Goal: Task Accomplishment & Management: Use online tool/utility

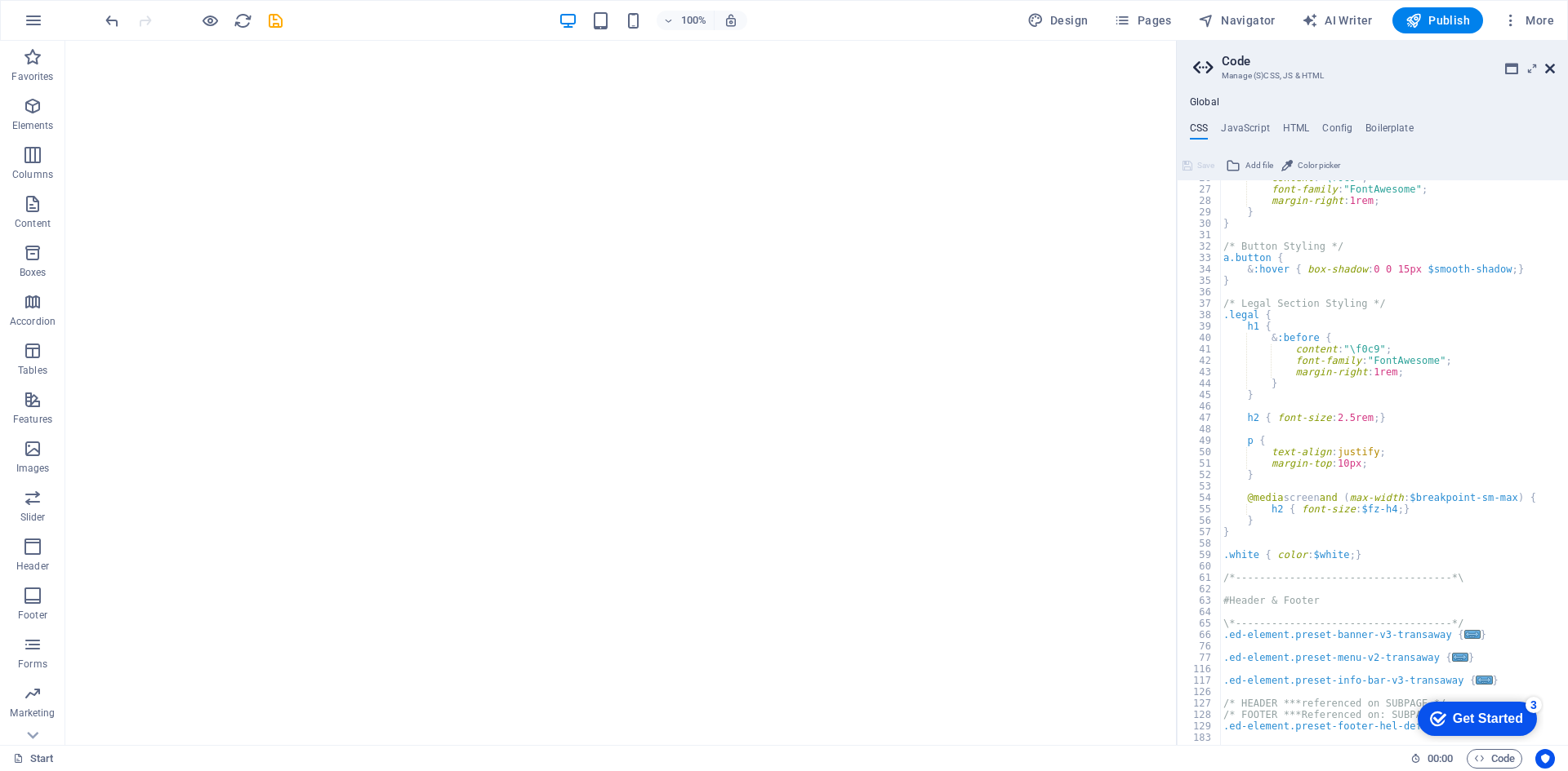
drag, startPoint x: 1548, startPoint y: 68, endPoint x: 1023, endPoint y: 110, distance: 526.7
click at [1548, 68] on icon at bounding box center [1550, 68] width 9 height 13
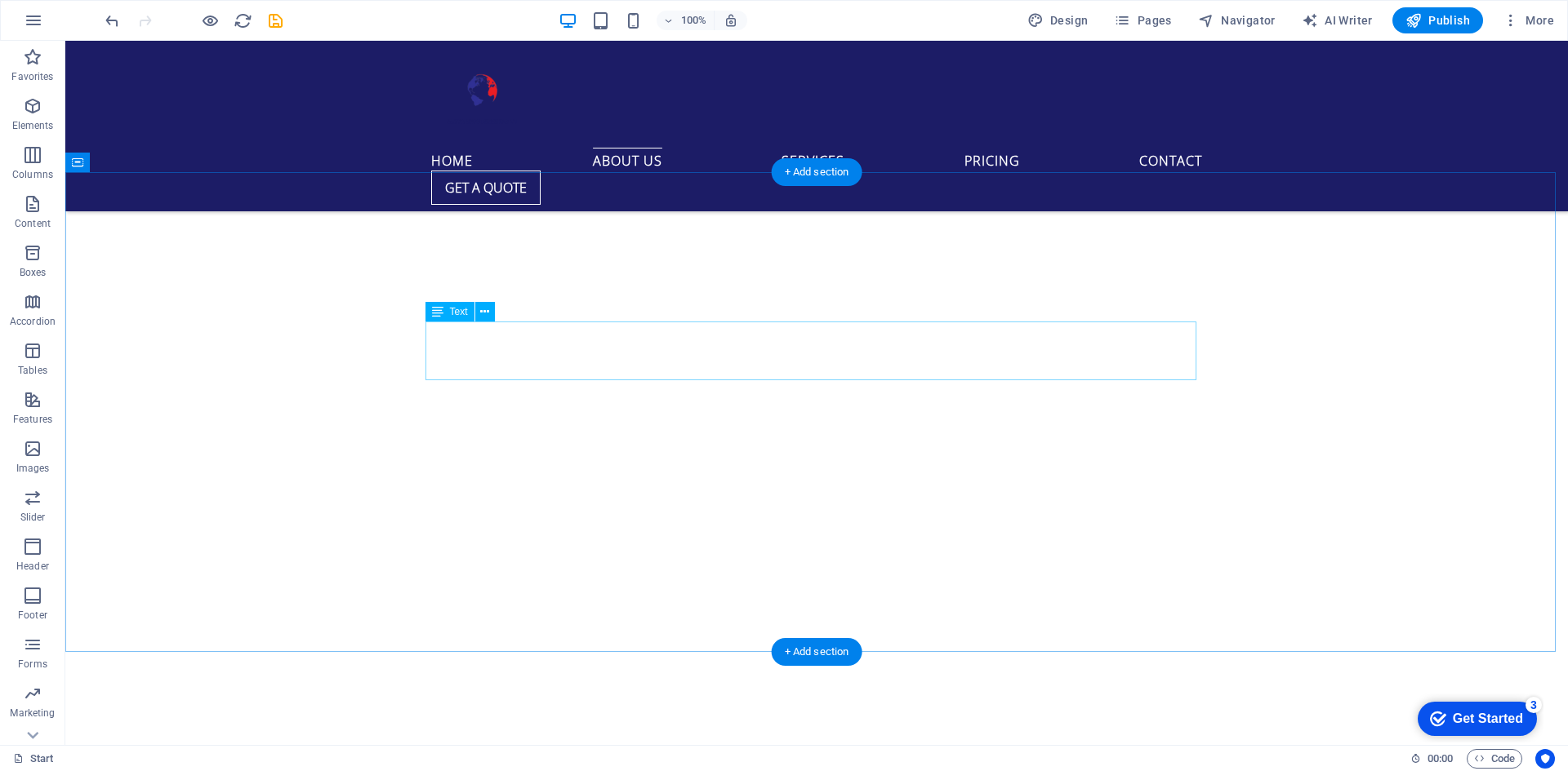
scroll to position [735, 0]
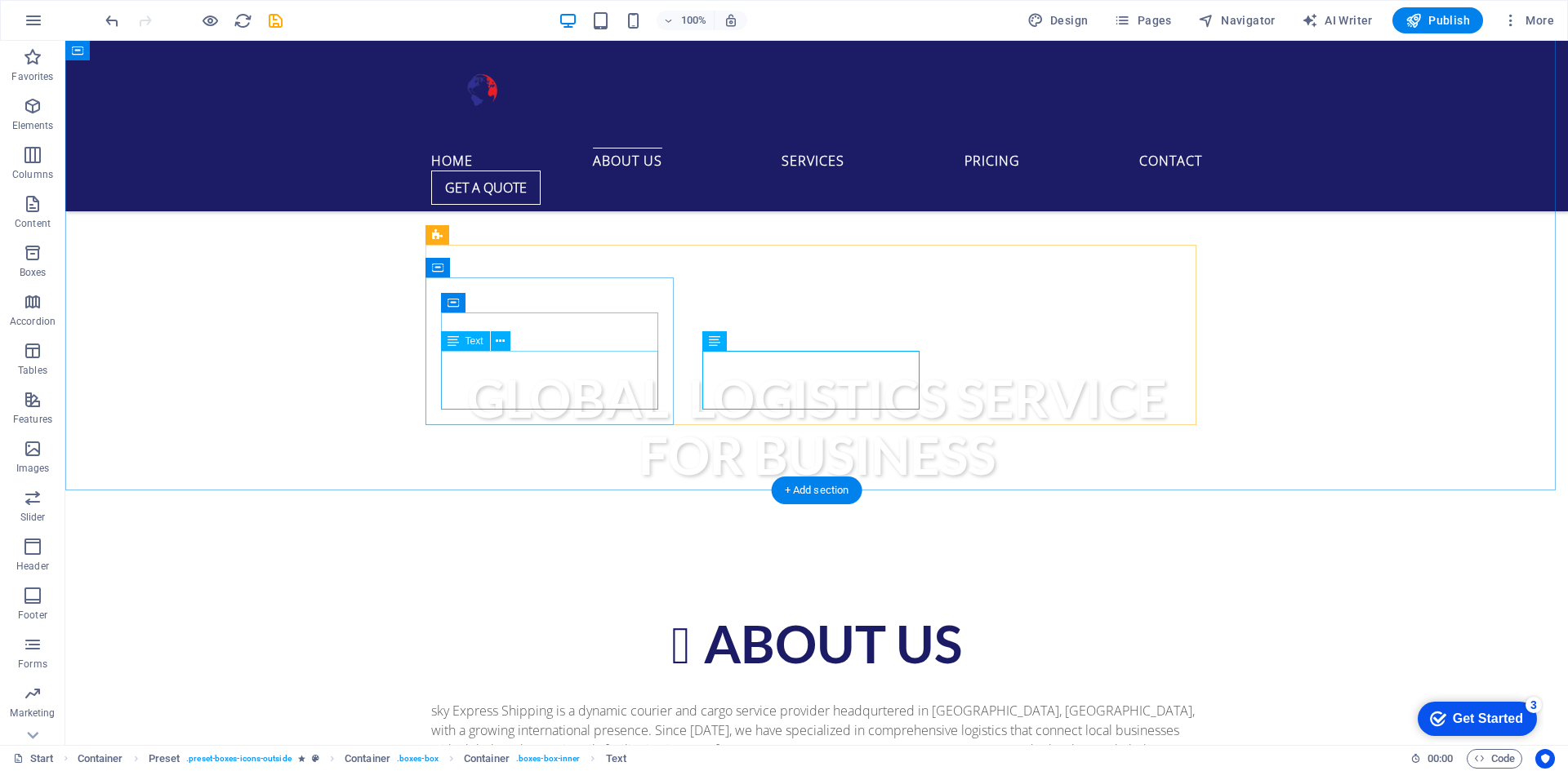
click at [459, 351] on icon at bounding box center [453, 341] width 11 height 20
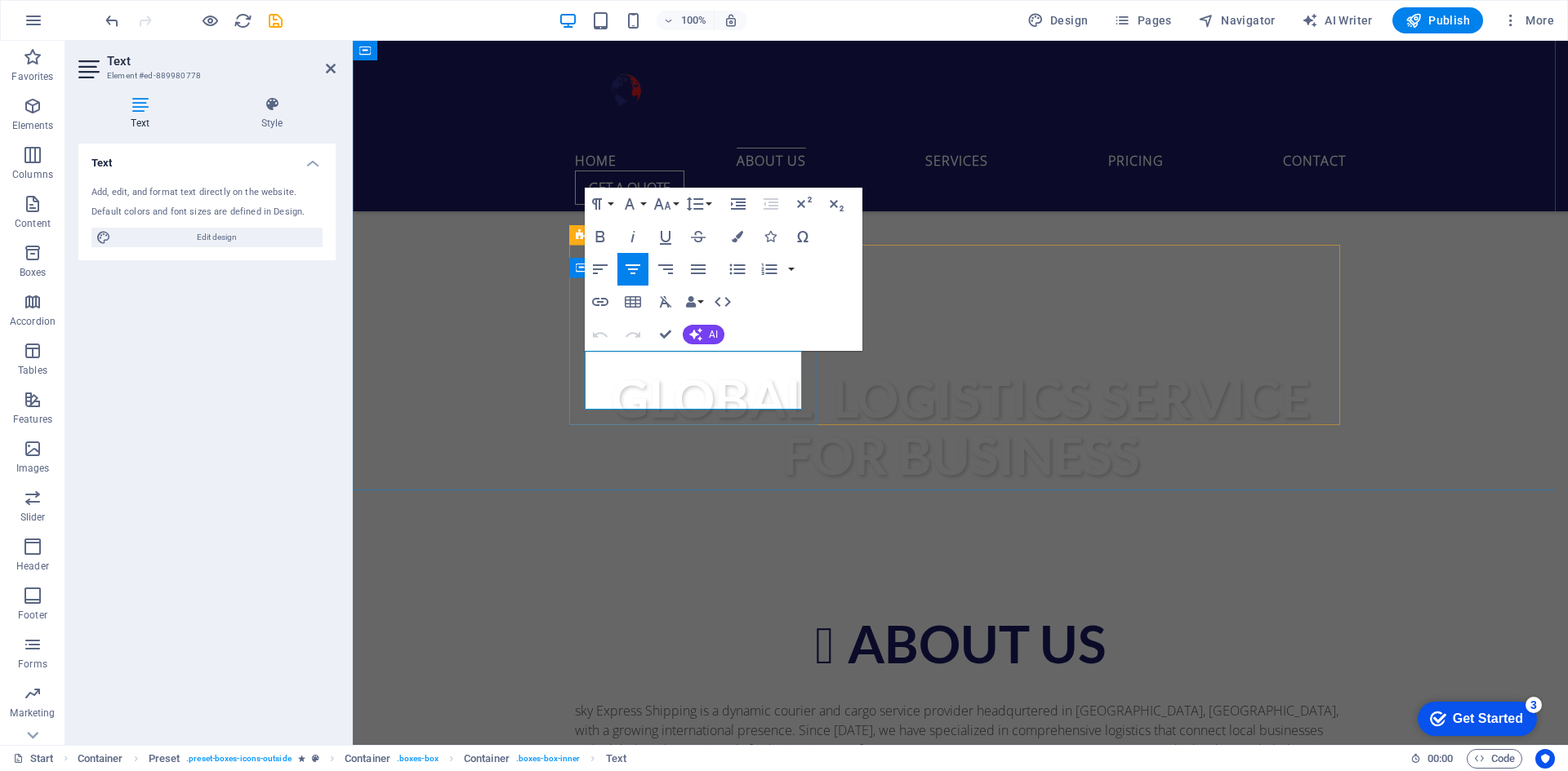
drag, startPoint x: 610, startPoint y: 367, endPoint x: 751, endPoint y: 398, distance: 144.4
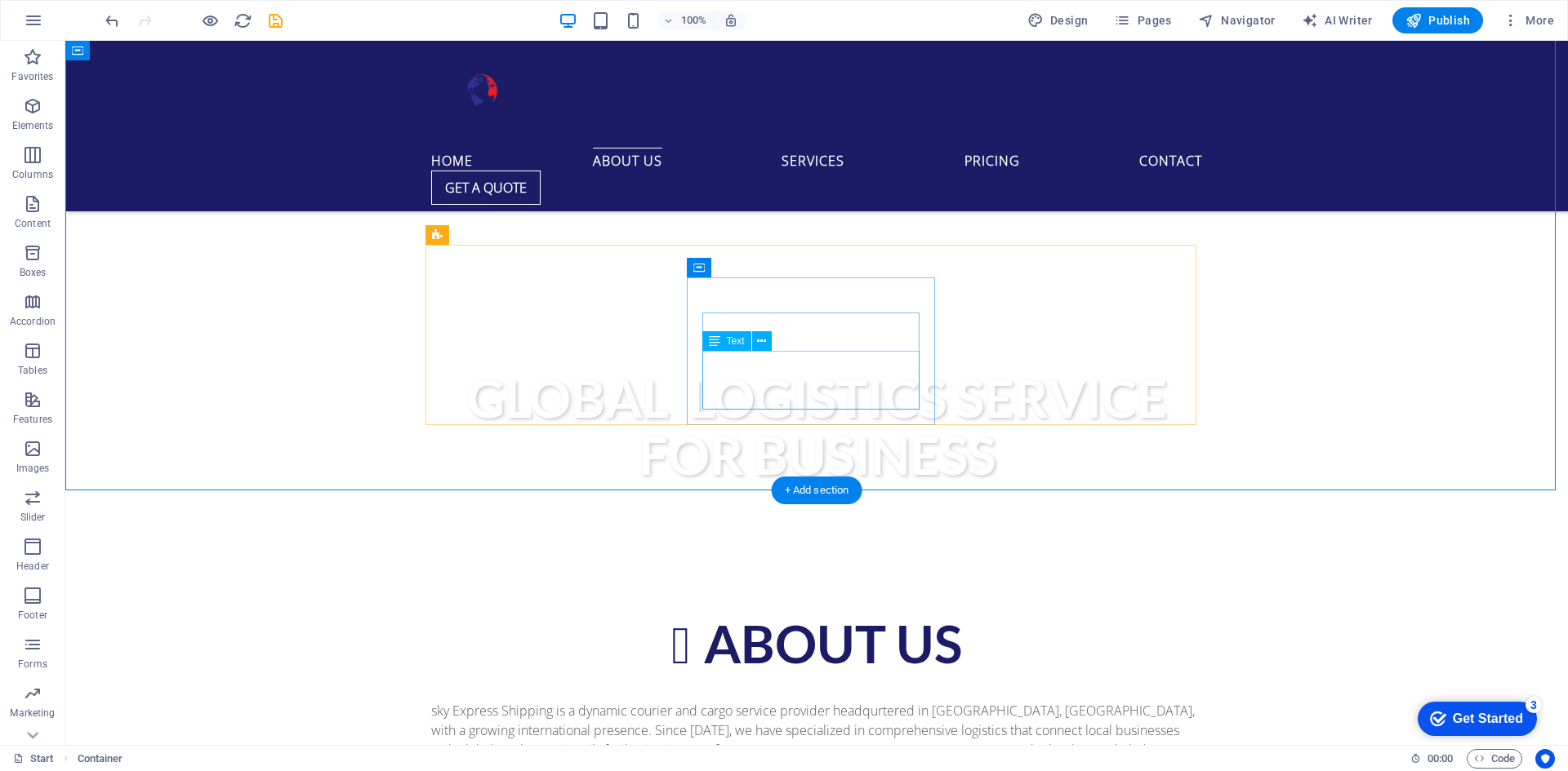
drag, startPoint x: 727, startPoint y: 366, endPoint x: 440, endPoint y: 366, distance: 287.0
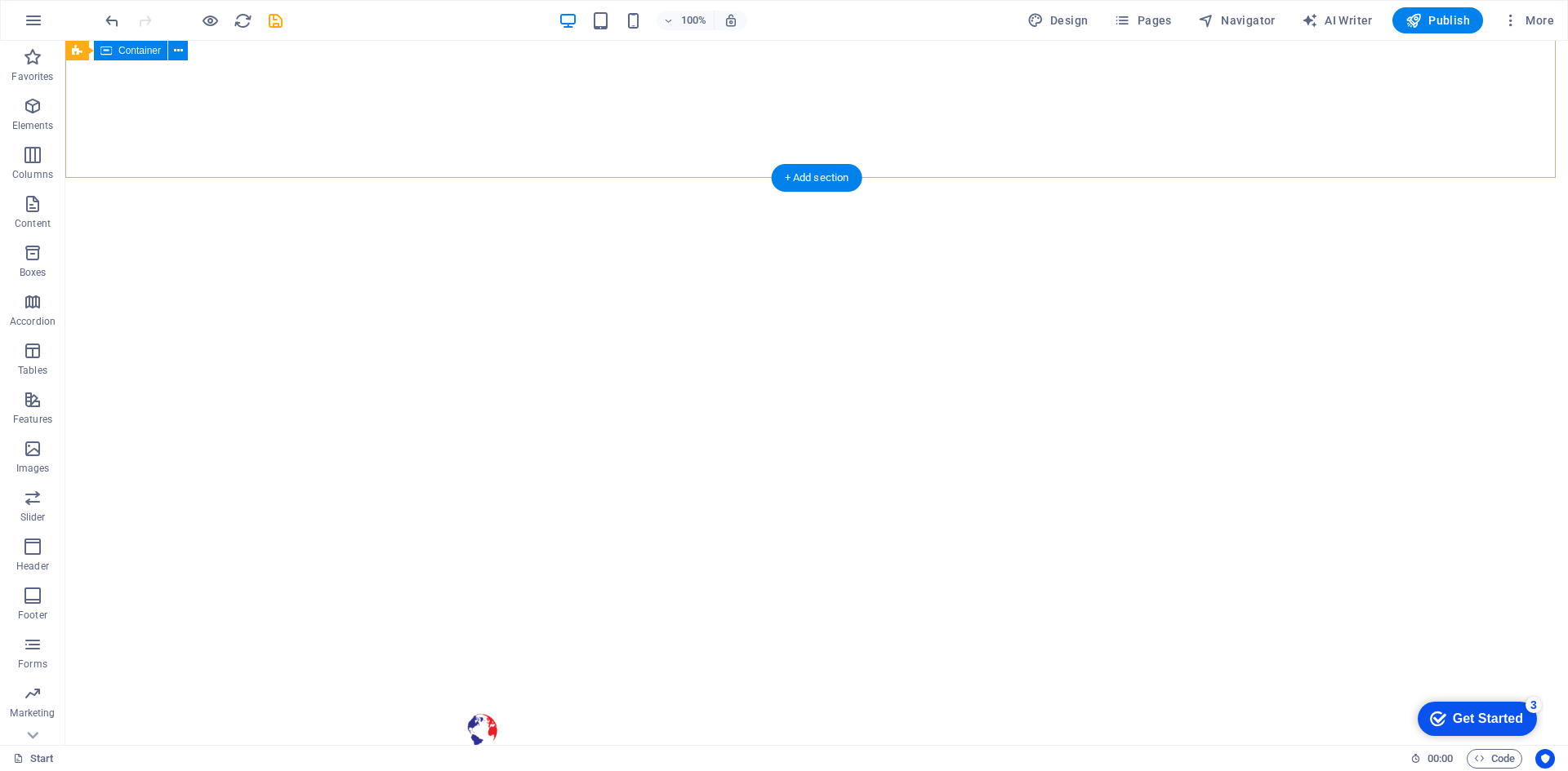
scroll to position [653, 0]
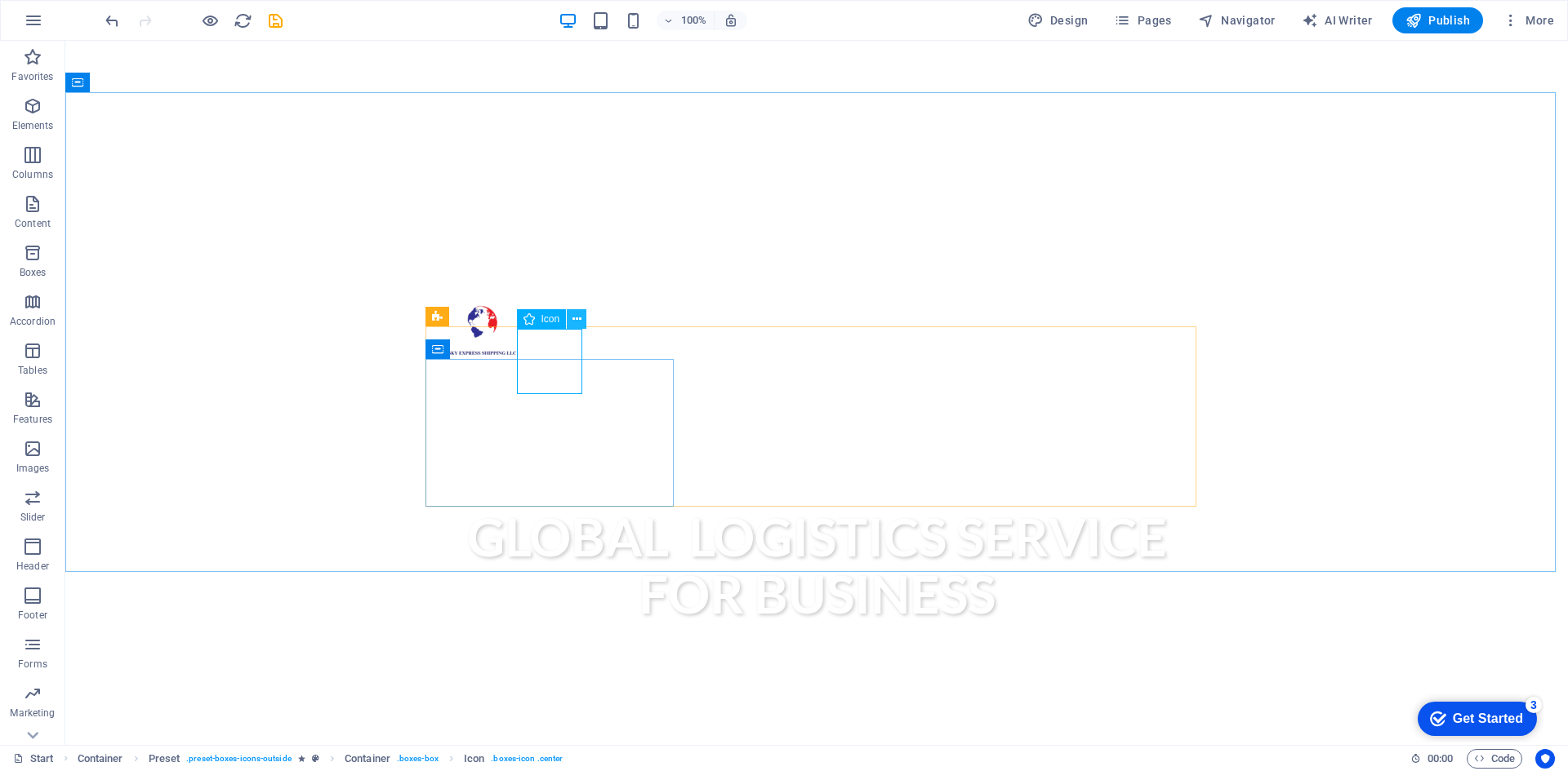
click at [576, 321] on icon at bounding box center [576, 320] width 9 height 17
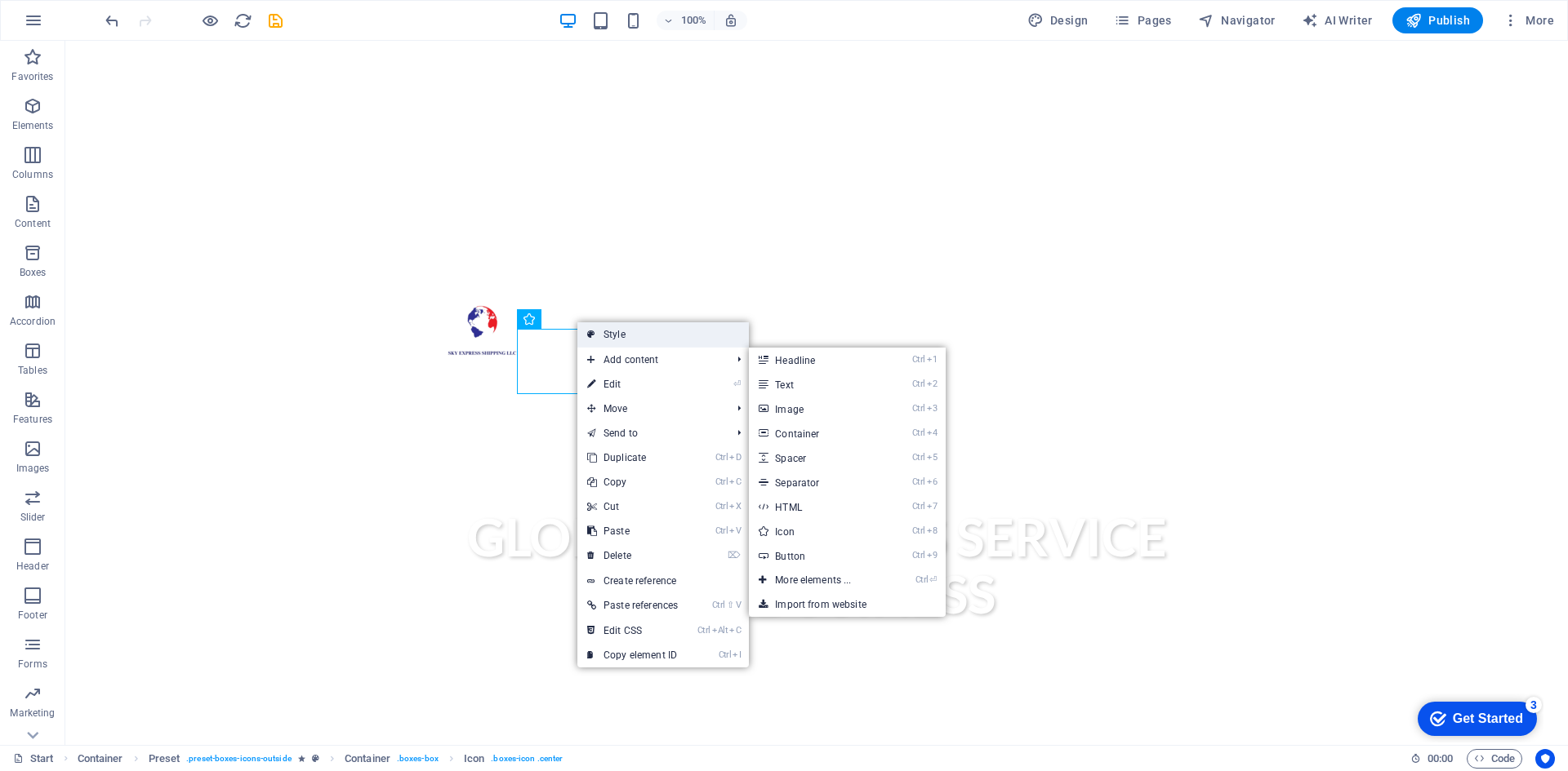
drag, startPoint x: 654, startPoint y: 339, endPoint x: 159, endPoint y: 282, distance: 498.3
click at [654, 339] on link "Style" at bounding box center [663, 335] width 172 height 25
select select "px"
select select "double"
select select "preset-boxes-icons-outside"
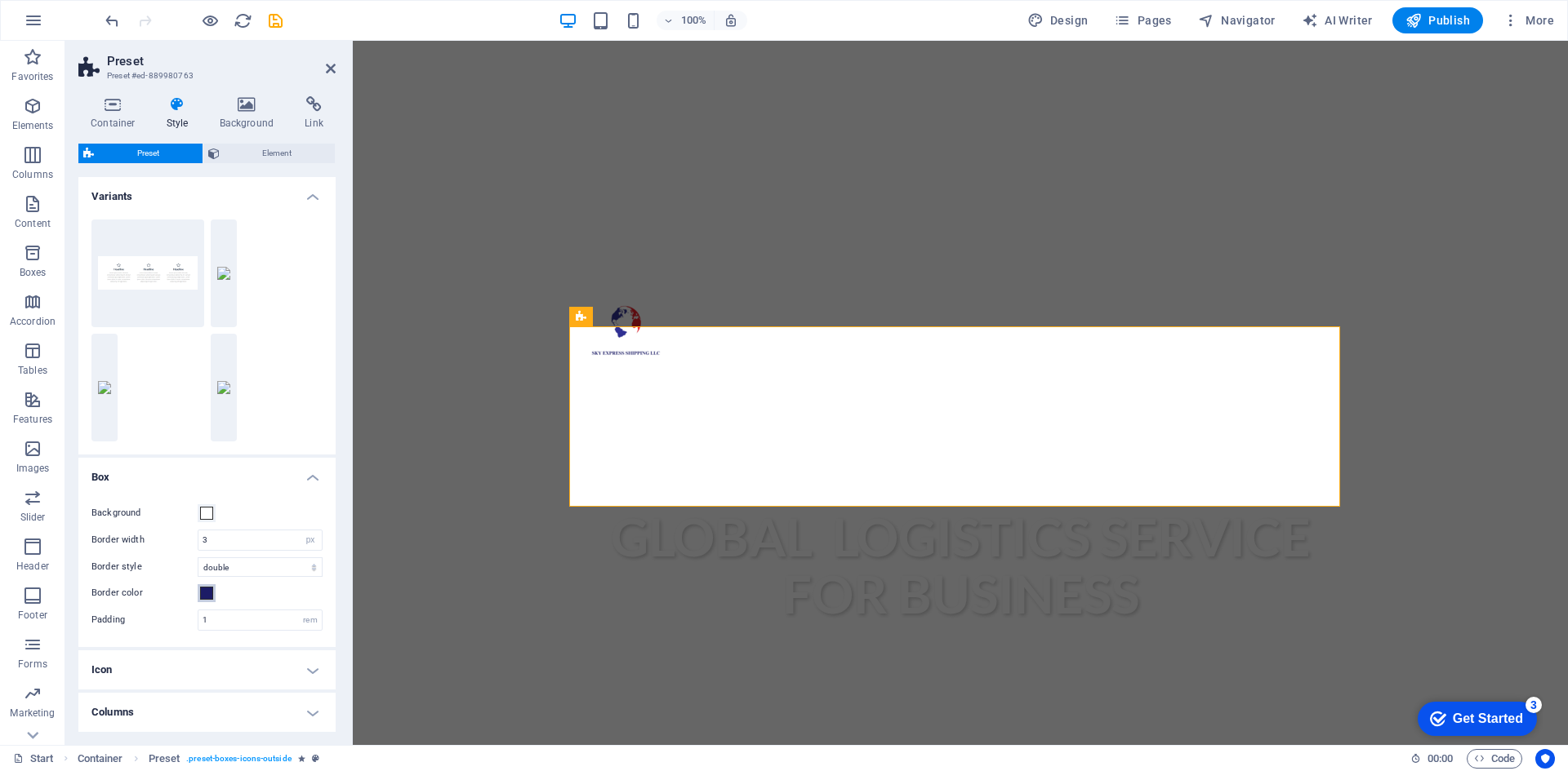
click at [207, 596] on span at bounding box center [207, 594] width 13 height 13
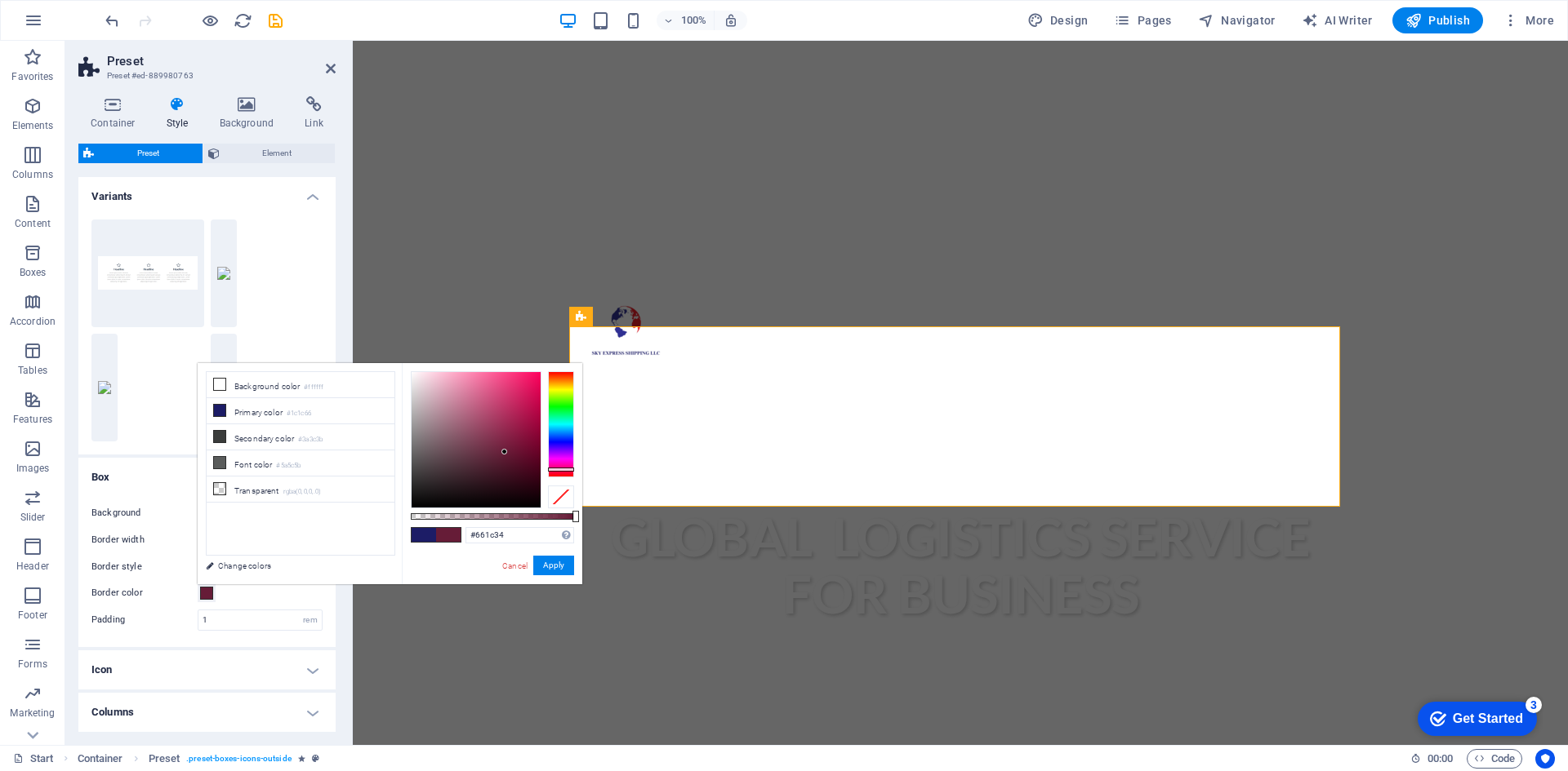
click at [563, 470] on div at bounding box center [562, 425] width 27 height 106
click at [566, 478] on div at bounding box center [492, 440] width 163 height 138
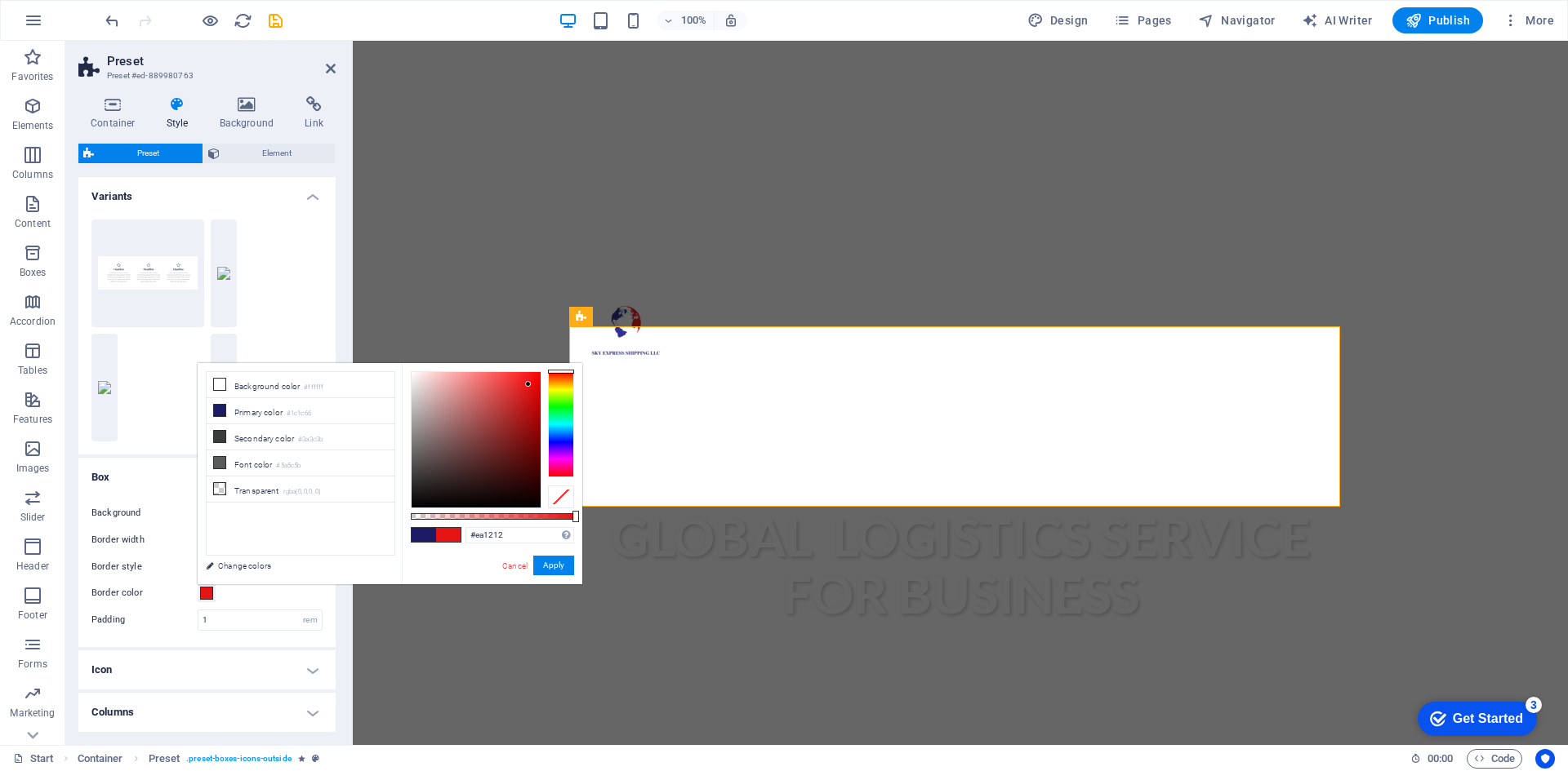
type input "#ec1010"
drag, startPoint x: 504, startPoint y: 452, endPoint x: 531, endPoint y: 381, distance: 76.0
click at [531, 381] on div at bounding box center [530, 381] width 6 height 6
drag, startPoint x: 553, startPoint y: 566, endPoint x: 175, endPoint y: 542, distance: 378.8
click at [553, 566] on button "Apply" at bounding box center [553, 565] width 41 height 20
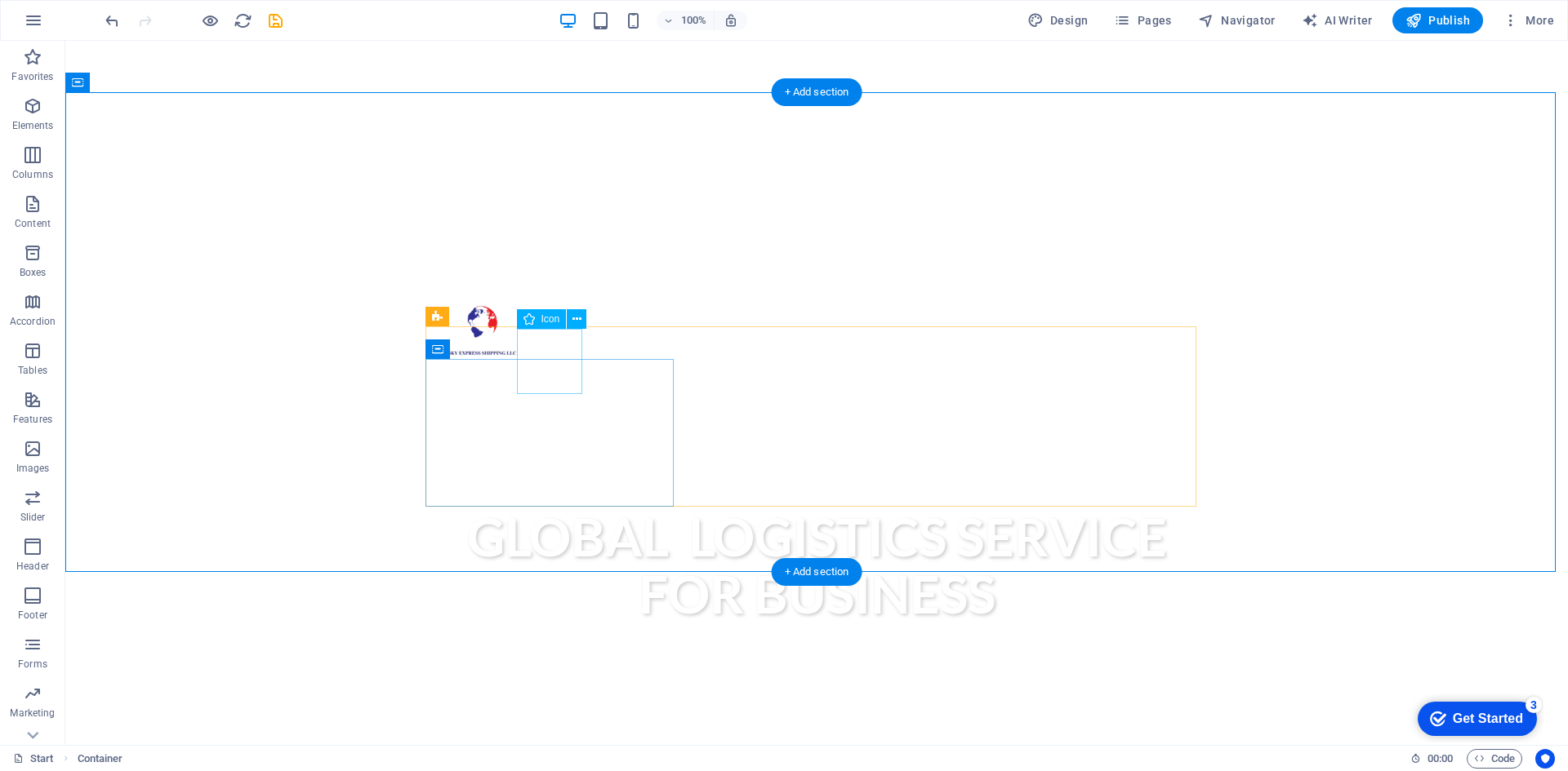
click at [575, 320] on icon at bounding box center [576, 320] width 9 height 17
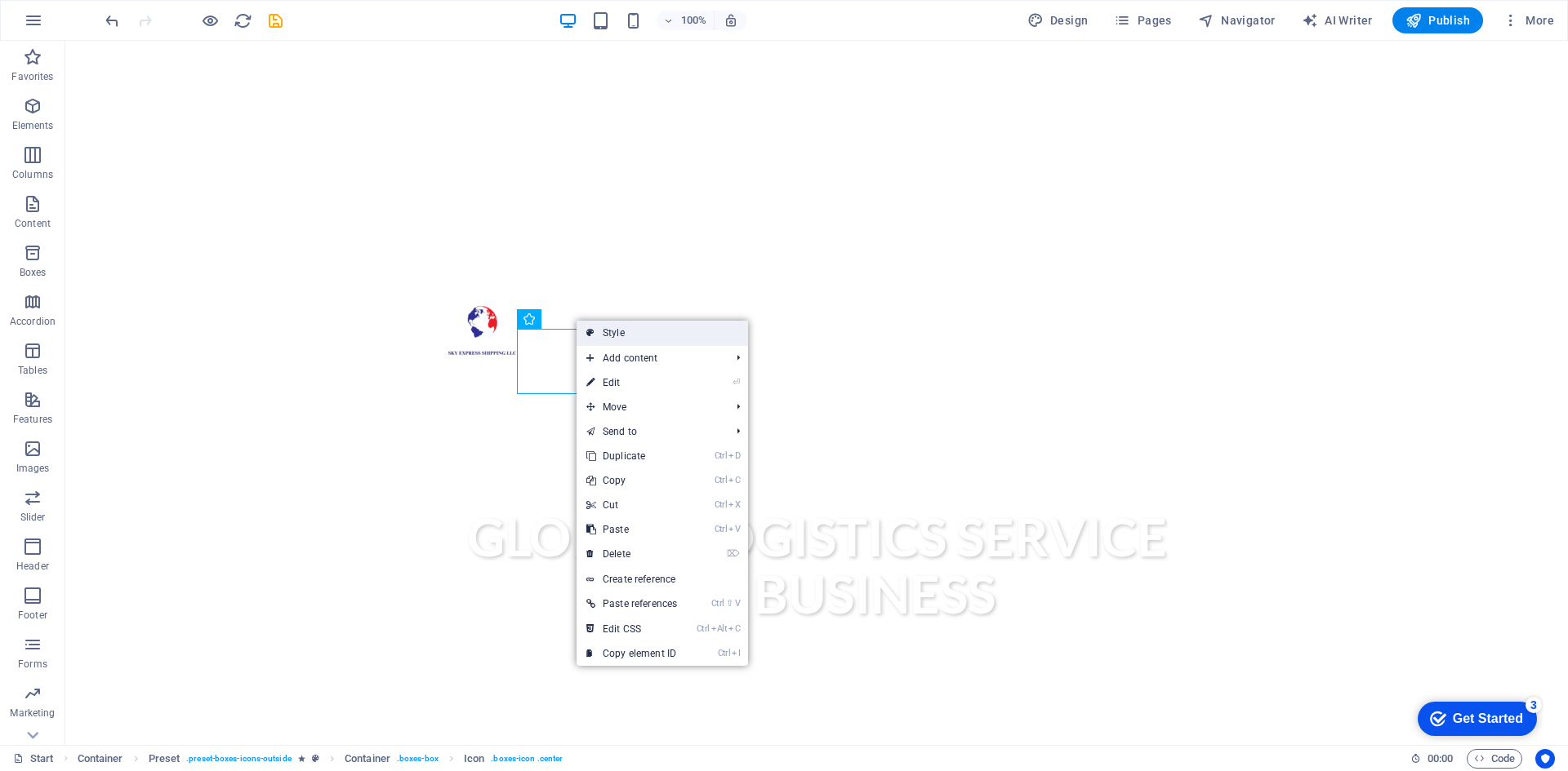
click at [605, 335] on link "Style" at bounding box center [662, 333] width 172 height 25
select select "px"
select select "double"
select select "preset-boxes-icons-outside"
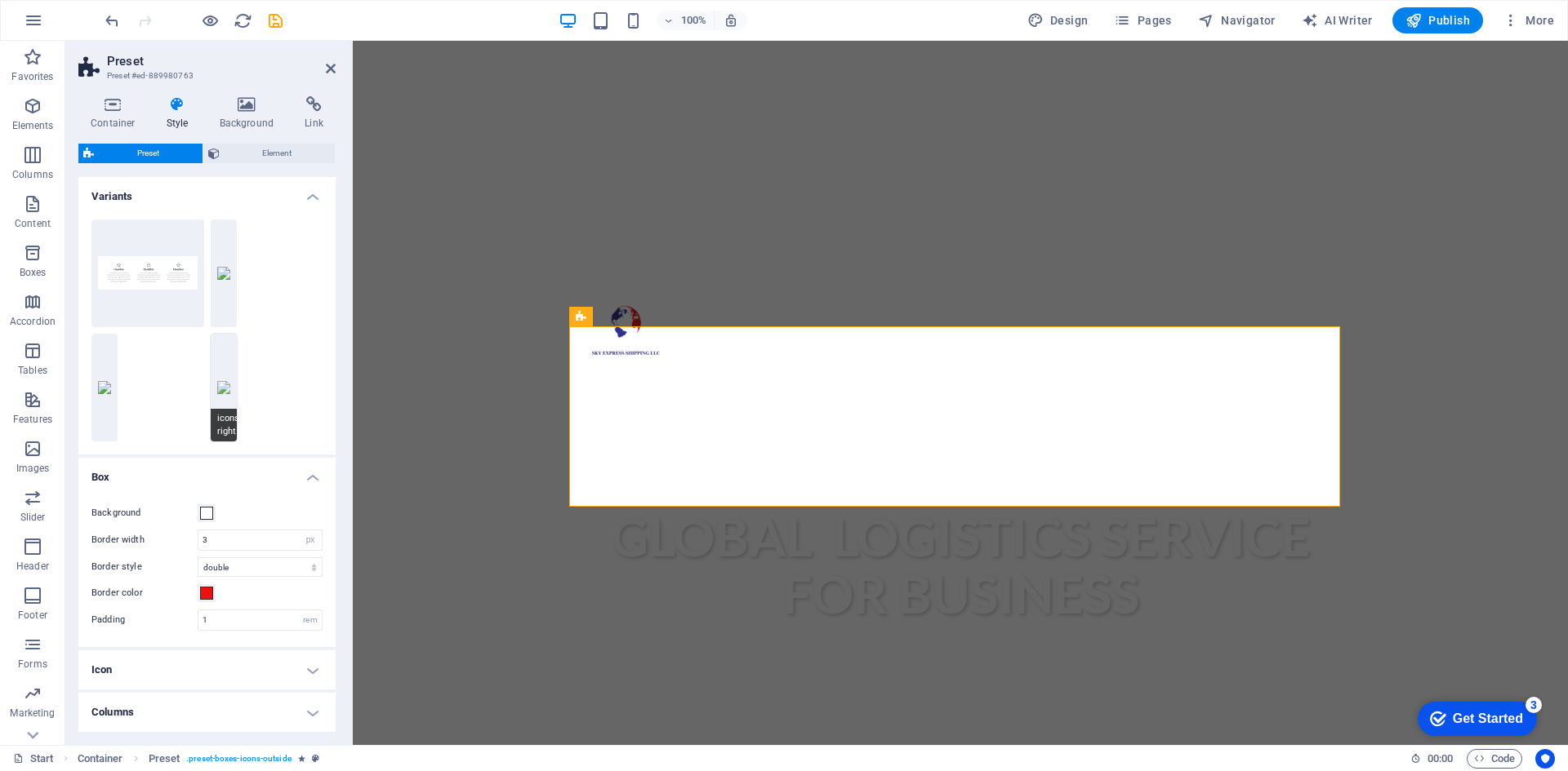
click at [217, 390] on button "icons-right" at bounding box center [224, 388] width 27 height 108
type input "0"
select select "solid"
type input "1"
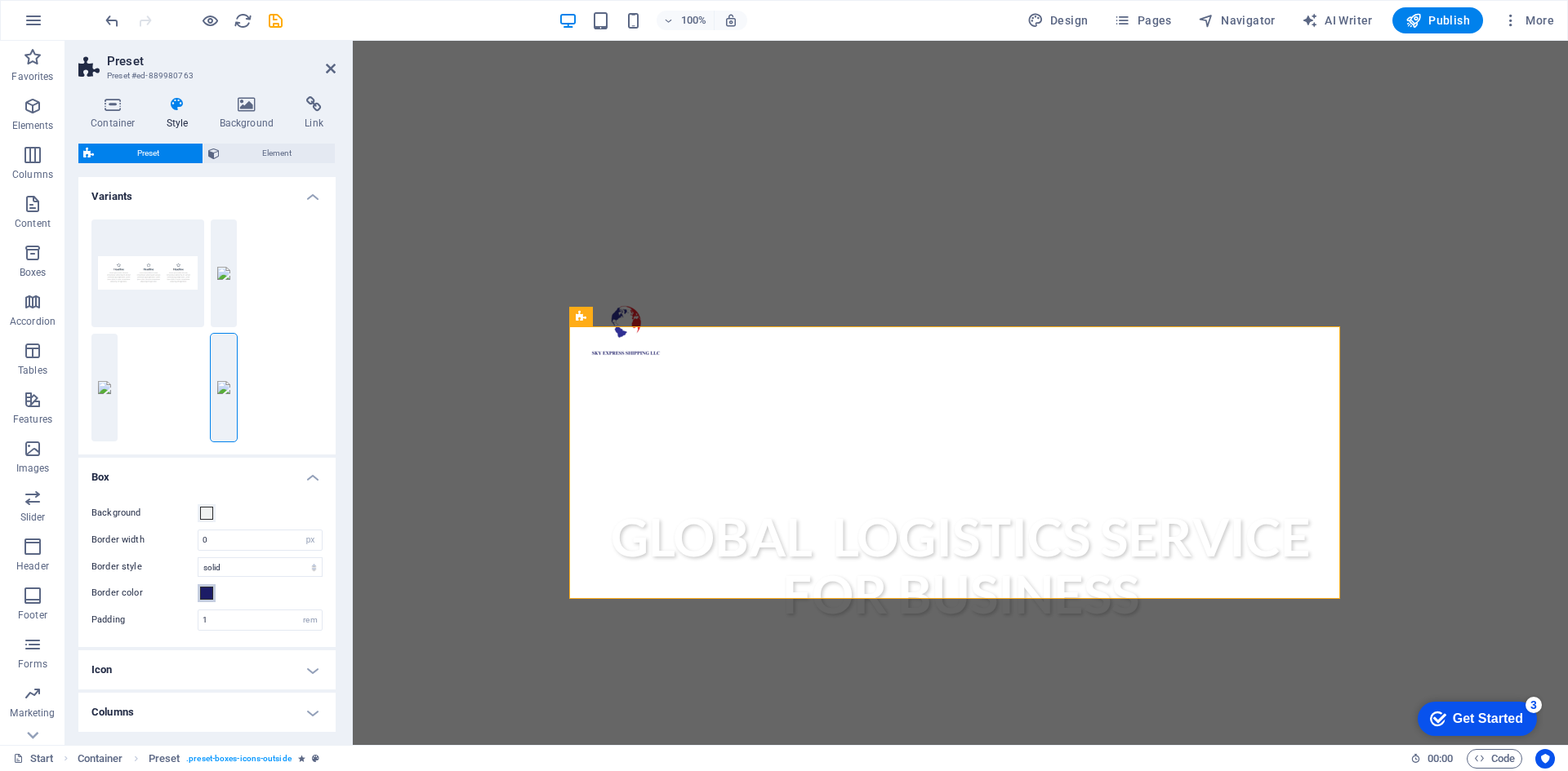
click at [210, 594] on span at bounding box center [207, 594] width 13 height 13
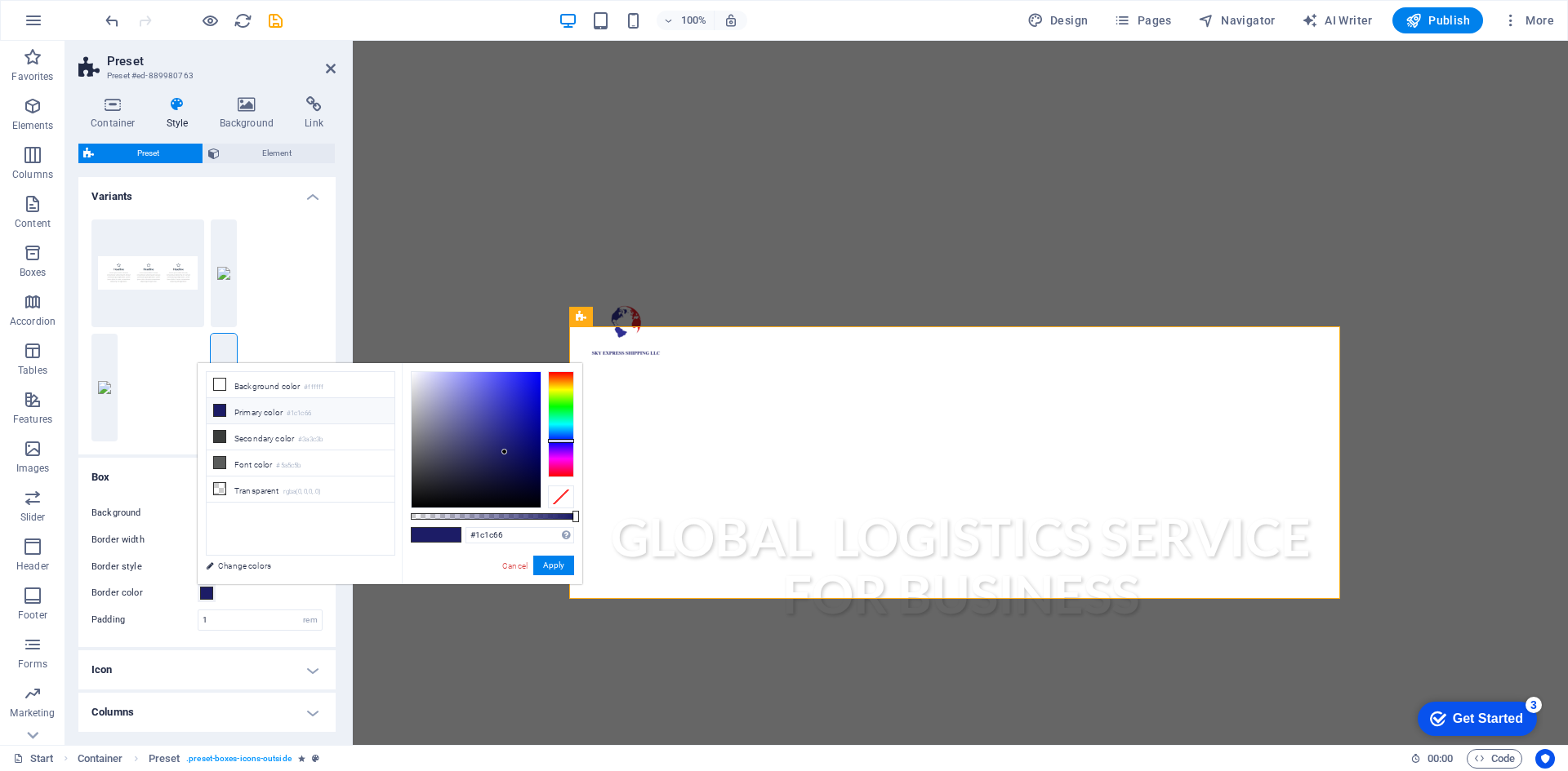
click at [563, 467] on div at bounding box center [562, 425] width 27 height 106
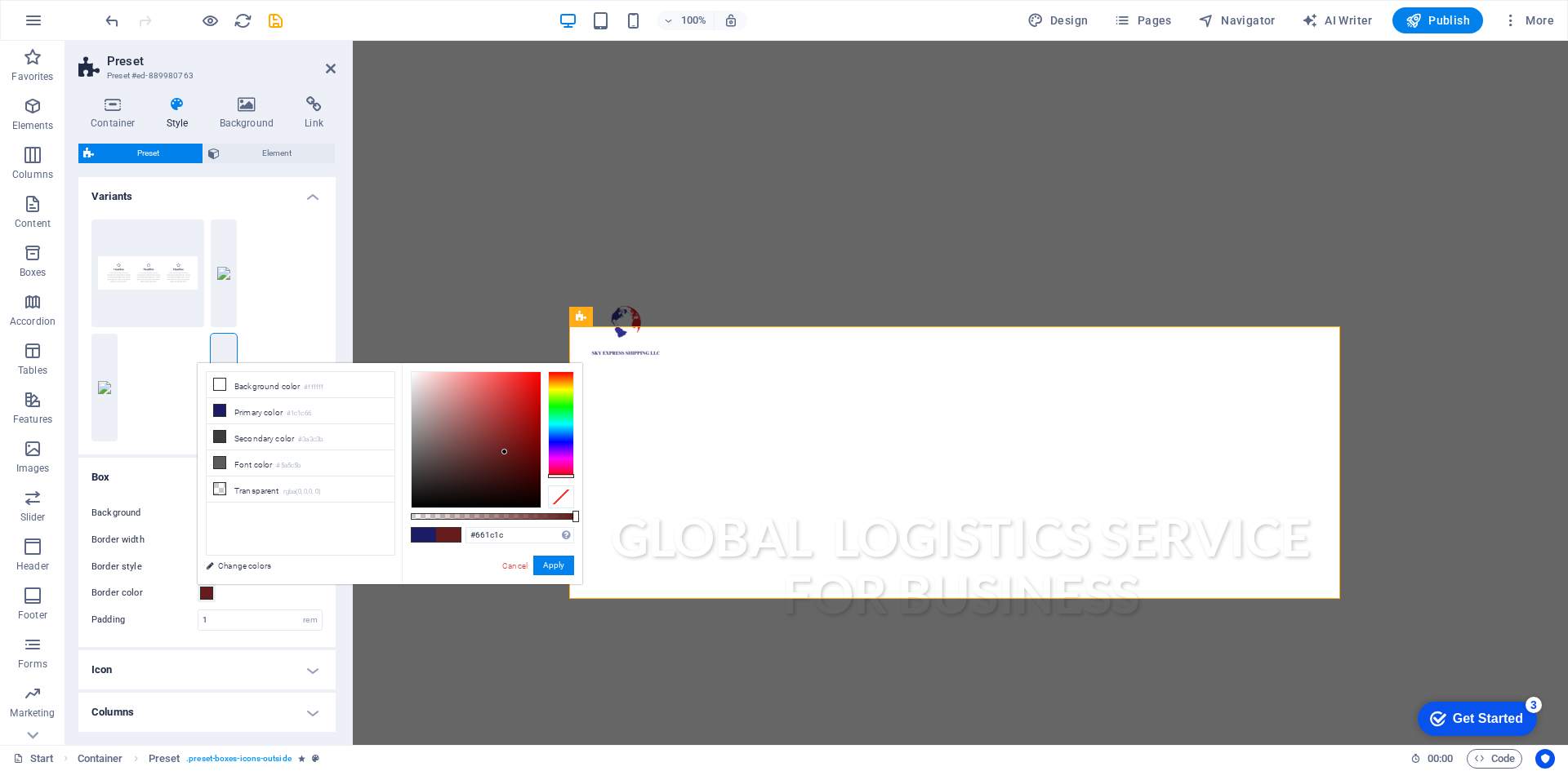
click at [566, 479] on div at bounding box center [492, 440] width 163 height 138
type input "#dd1616"
drag, startPoint x: 505, startPoint y: 452, endPoint x: 526, endPoint y: 390, distance: 65.5
click at [526, 390] on div at bounding box center [527, 392] width 6 height 6
click at [550, 565] on button "Apply" at bounding box center [553, 565] width 41 height 20
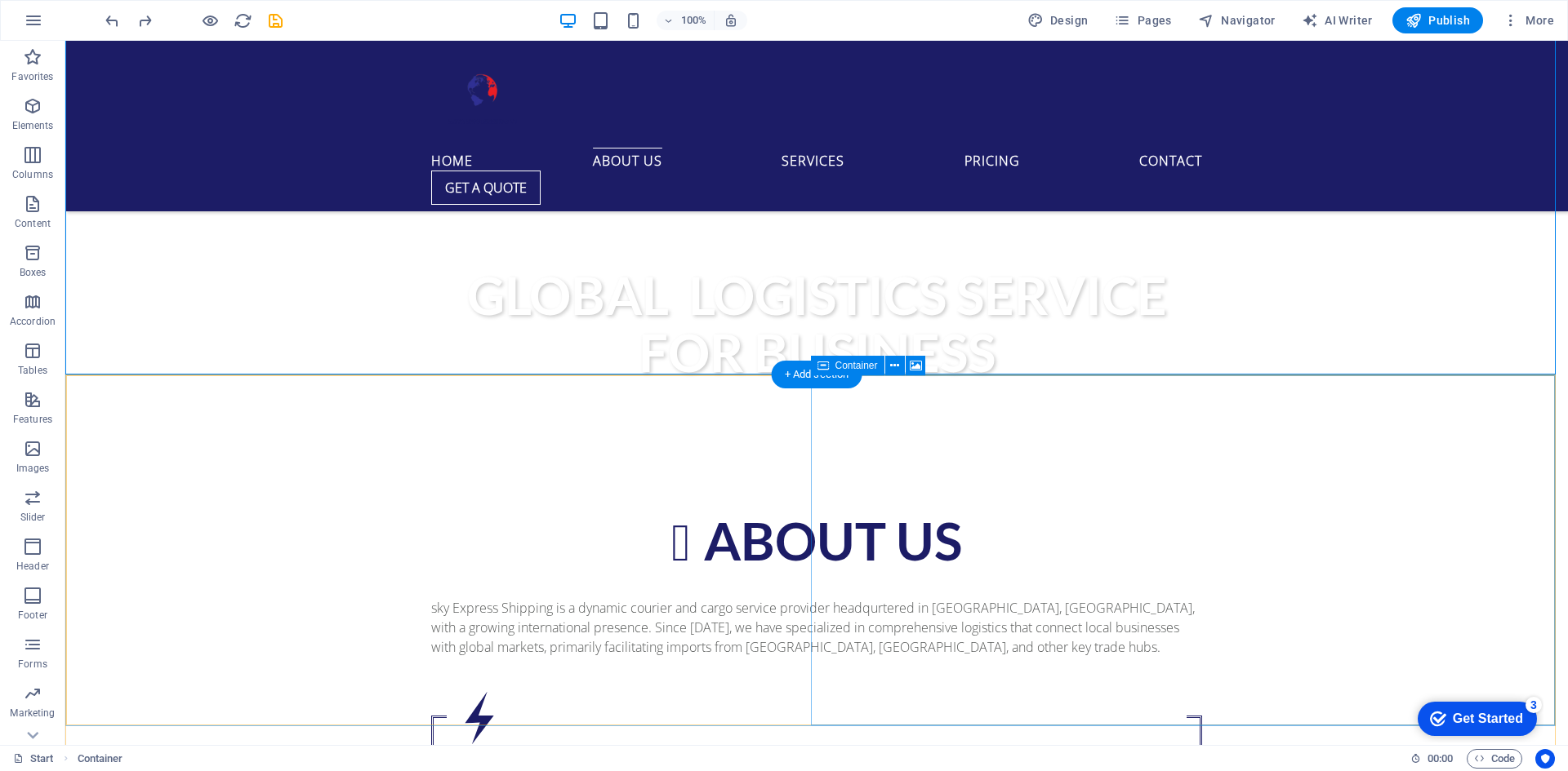
scroll to position [817, 0]
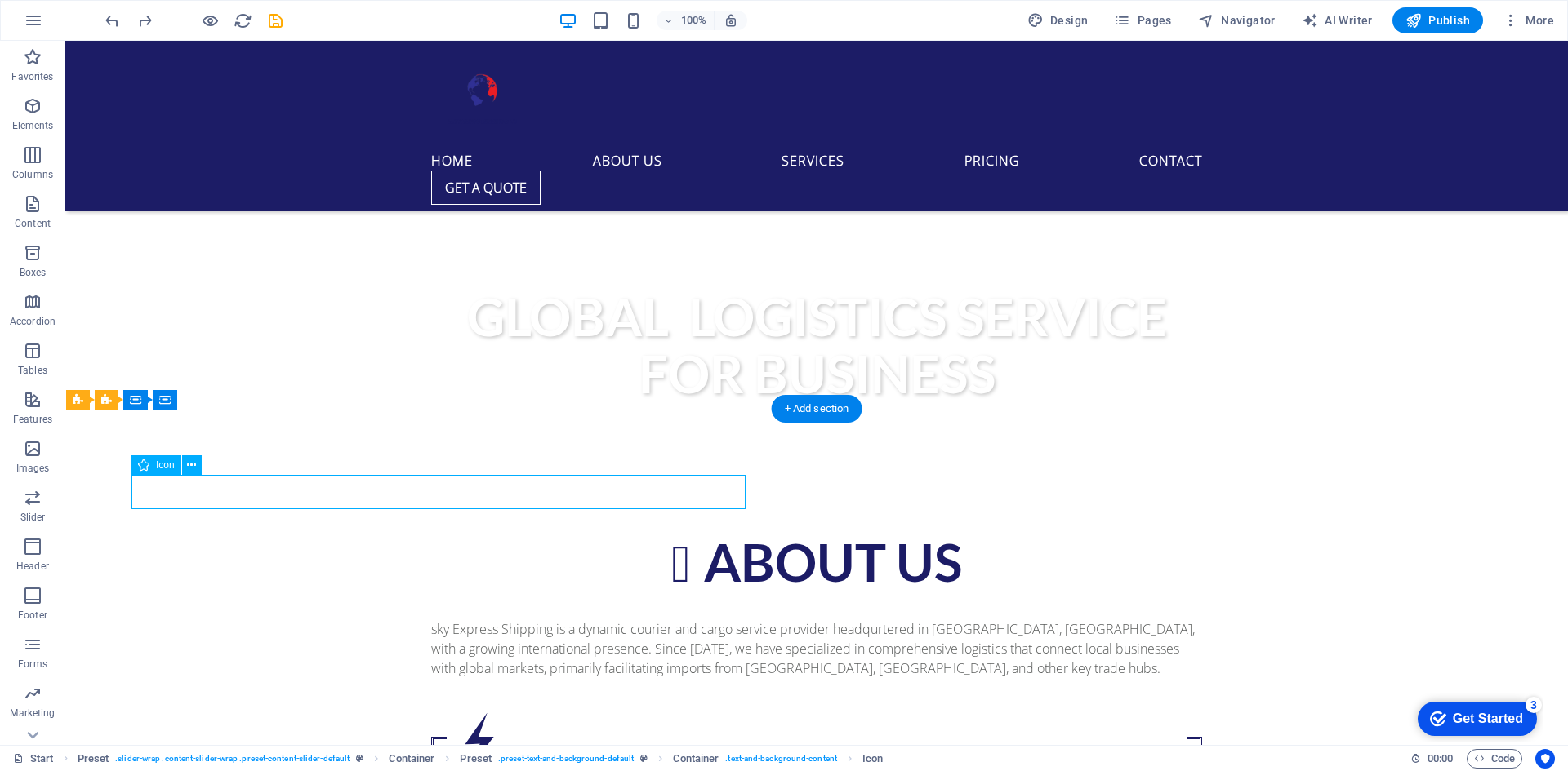
select select "xMidYMid"
select select "px"
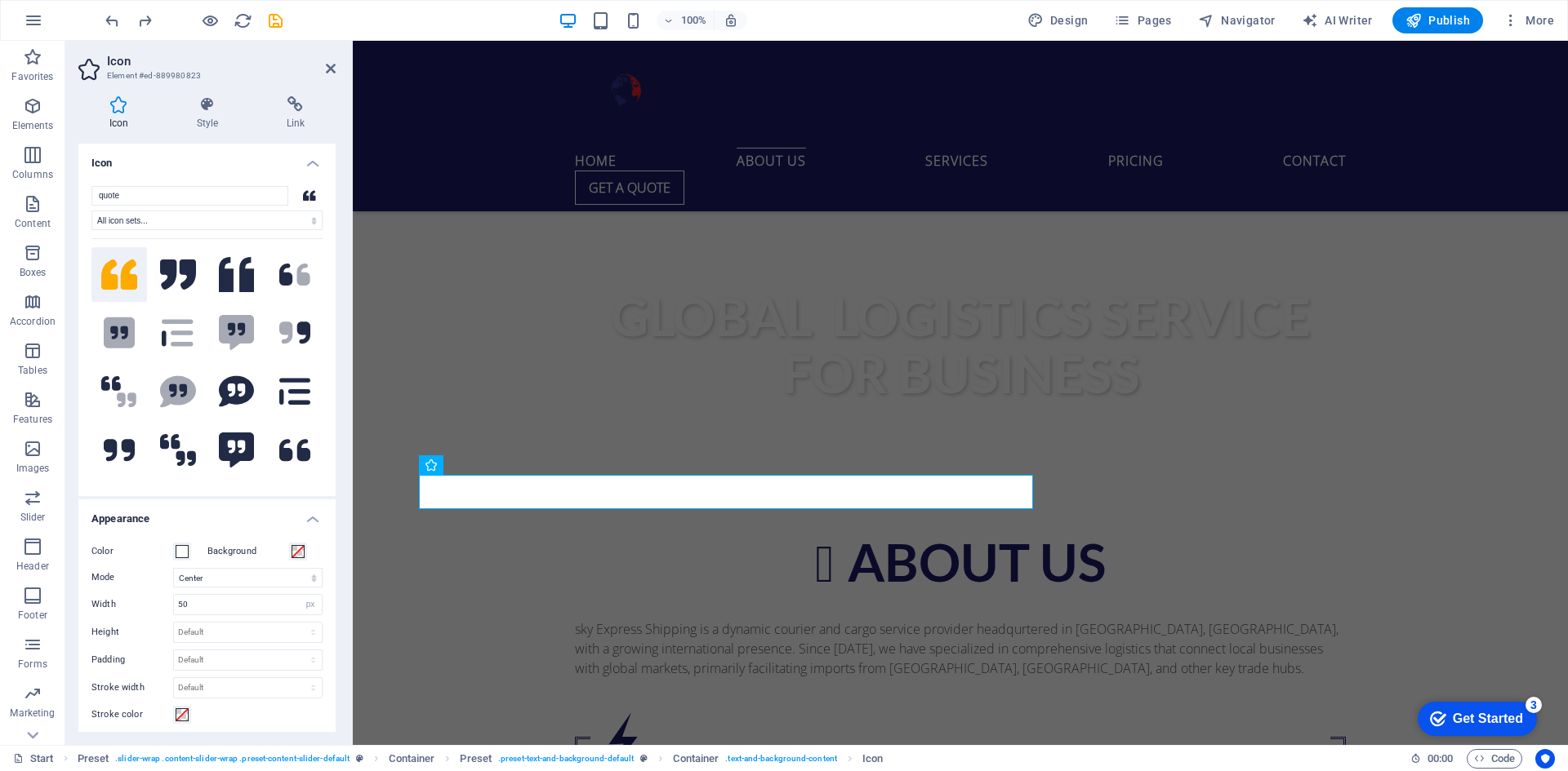
click at [140, 487] on div "quote All icon sets... IcoFont Ionicons FontAwesome Brands FontAwesome Duotone …" at bounding box center [207, 334] width 257 height 323
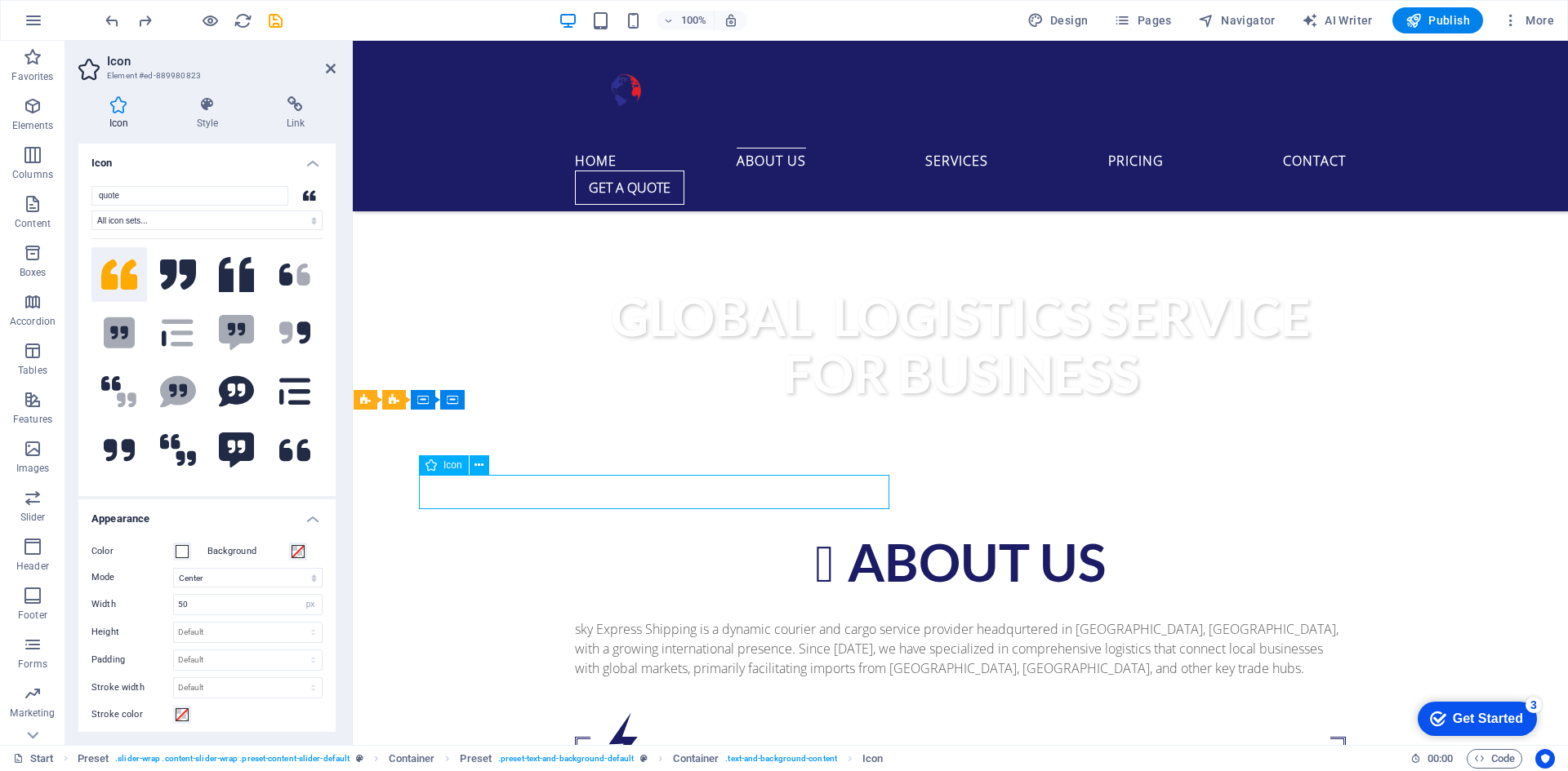
drag, startPoint x: 448, startPoint y: 498, endPoint x: 481, endPoint y: 495, distance: 33.1
click at [445, 467] on span "Icon" at bounding box center [452, 466] width 19 height 9
click at [279, 450] on icon at bounding box center [294, 450] width 31 height 22
click at [231, 451] on icon at bounding box center [237, 450] width 36 height 36
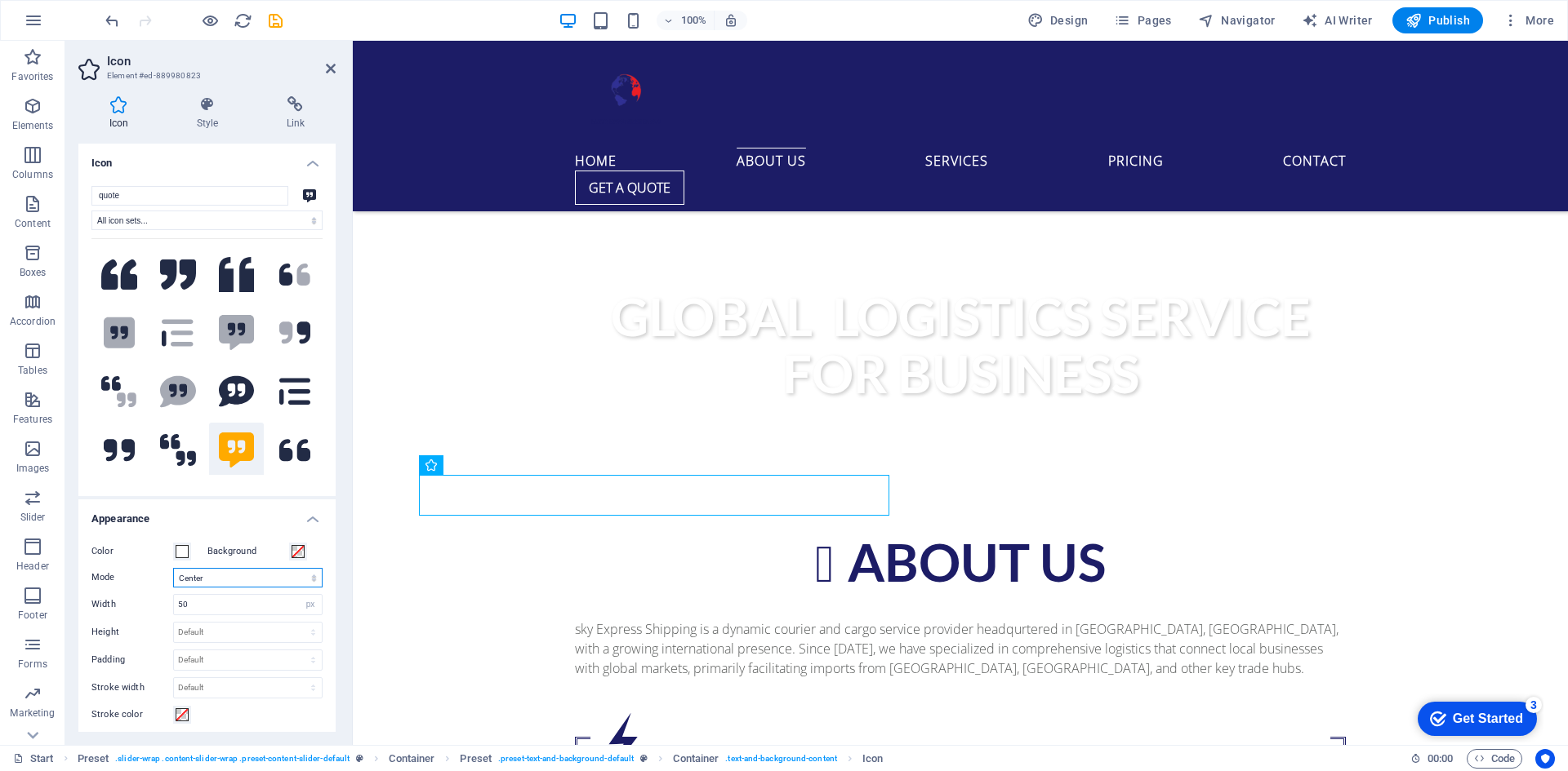
click at [314, 575] on select "Scale Left Center Right" at bounding box center [248, 578] width 150 height 20
click at [173, 568] on select "Scale Left Center Right" at bounding box center [248, 578] width 150 height 20
click at [302, 581] on select "Scale Left Center Right" at bounding box center [248, 578] width 150 height 20
click at [173, 568] on select "Scale Left Center Right" at bounding box center [248, 578] width 150 height 20
click at [292, 580] on select "Scale Left Center Right" at bounding box center [248, 578] width 150 height 20
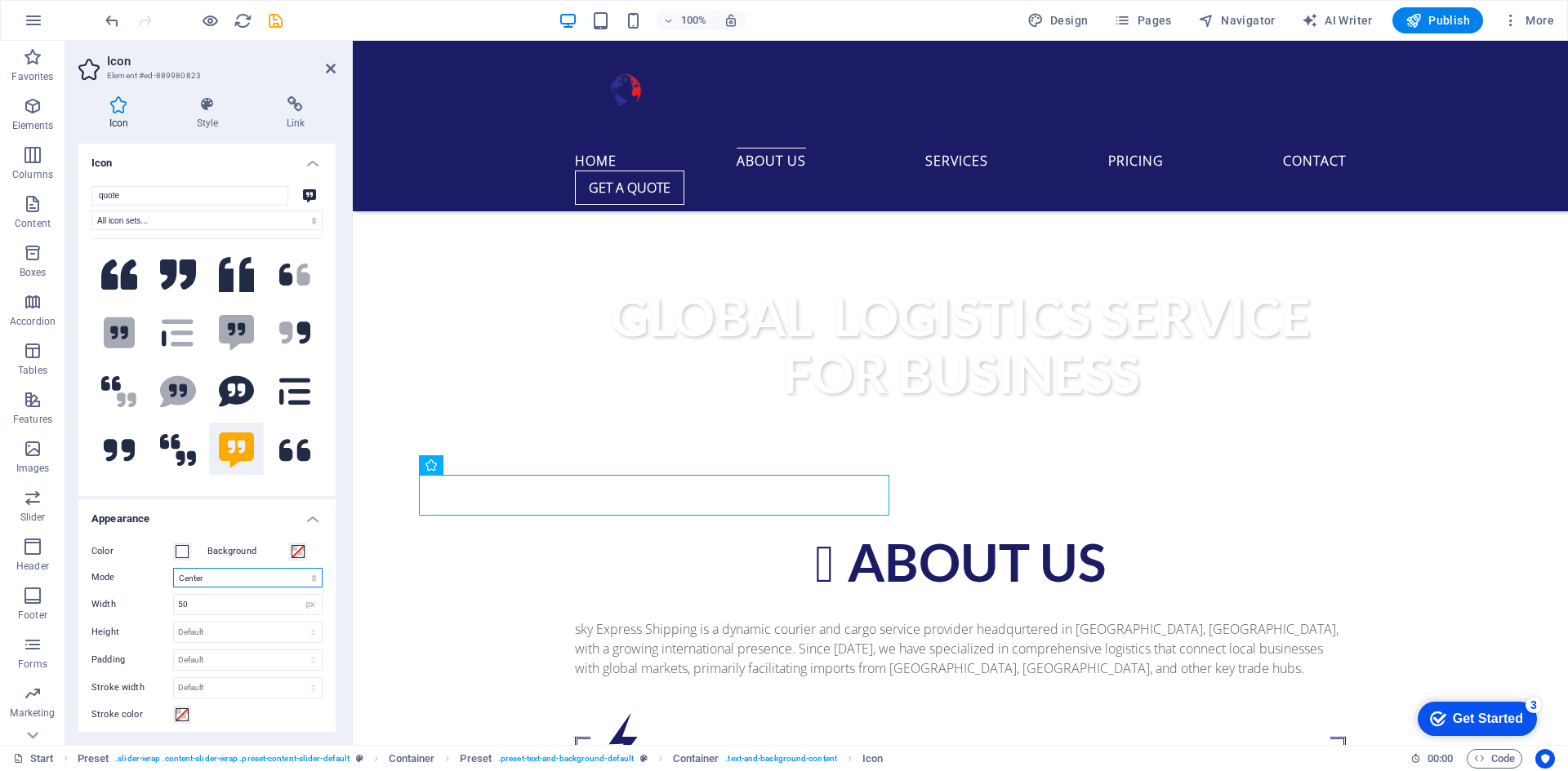
click at [173, 568] on select "Scale Left Center Right" at bounding box center [248, 578] width 150 height 20
click at [302, 581] on select "Scale Left Center Right" at bounding box center [248, 578] width 150 height 20
select select "xMaxYMid"
click at [173, 568] on select "Scale Left Center Right" at bounding box center [248, 578] width 150 height 20
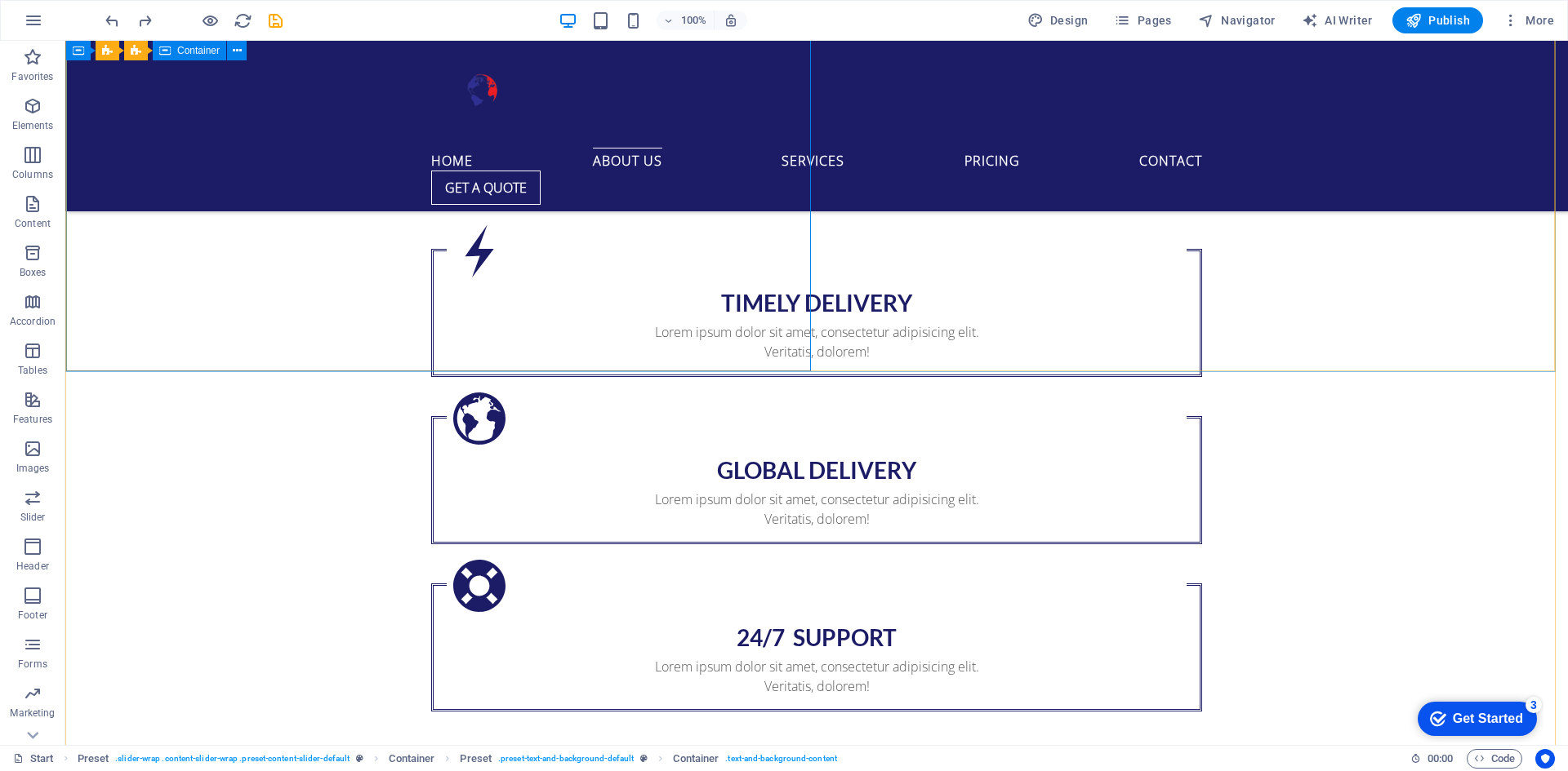
scroll to position [980, 0]
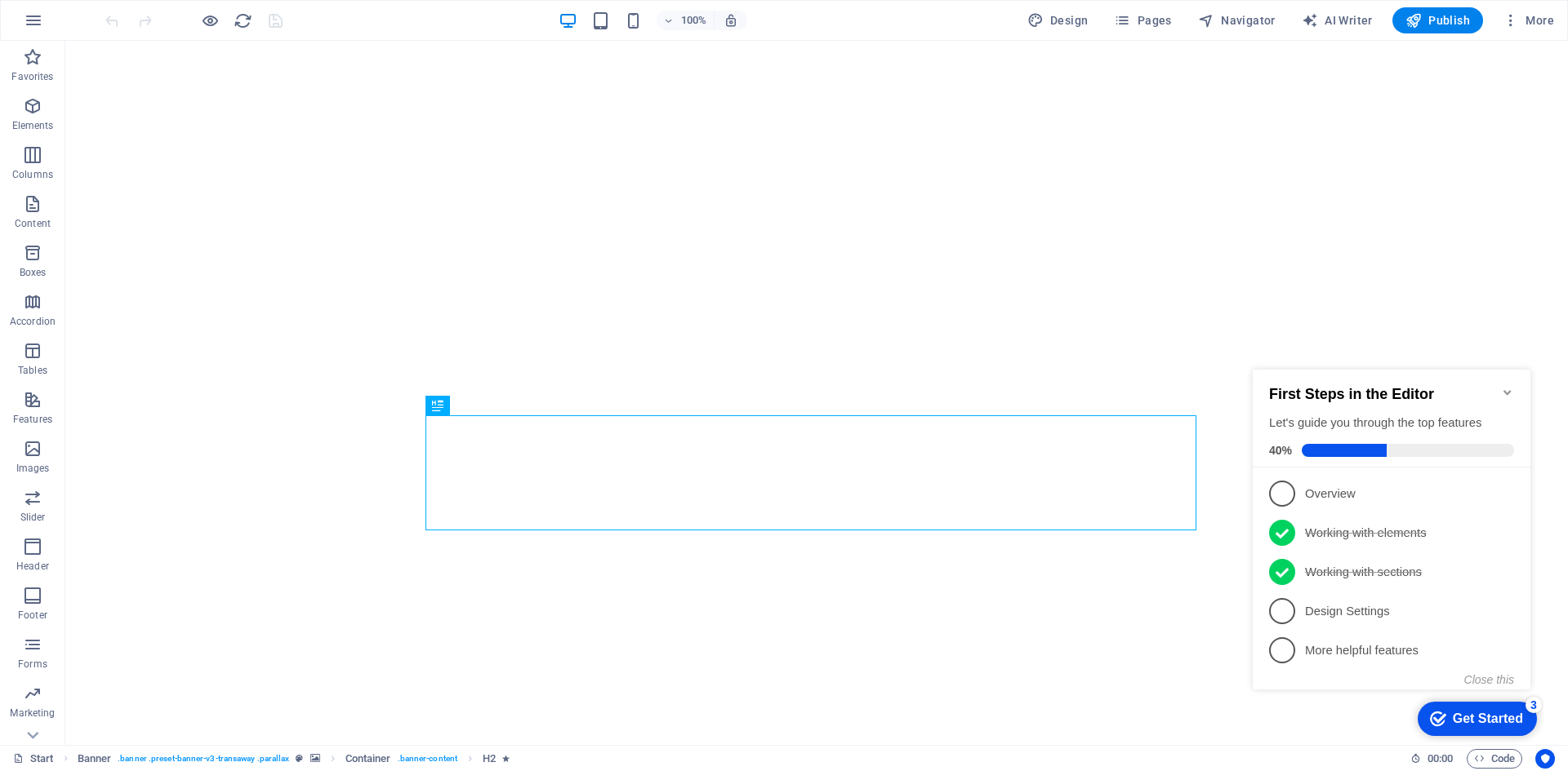
click at [1509, 390] on icon "Minimize checklist" at bounding box center [1507, 392] width 8 height 5
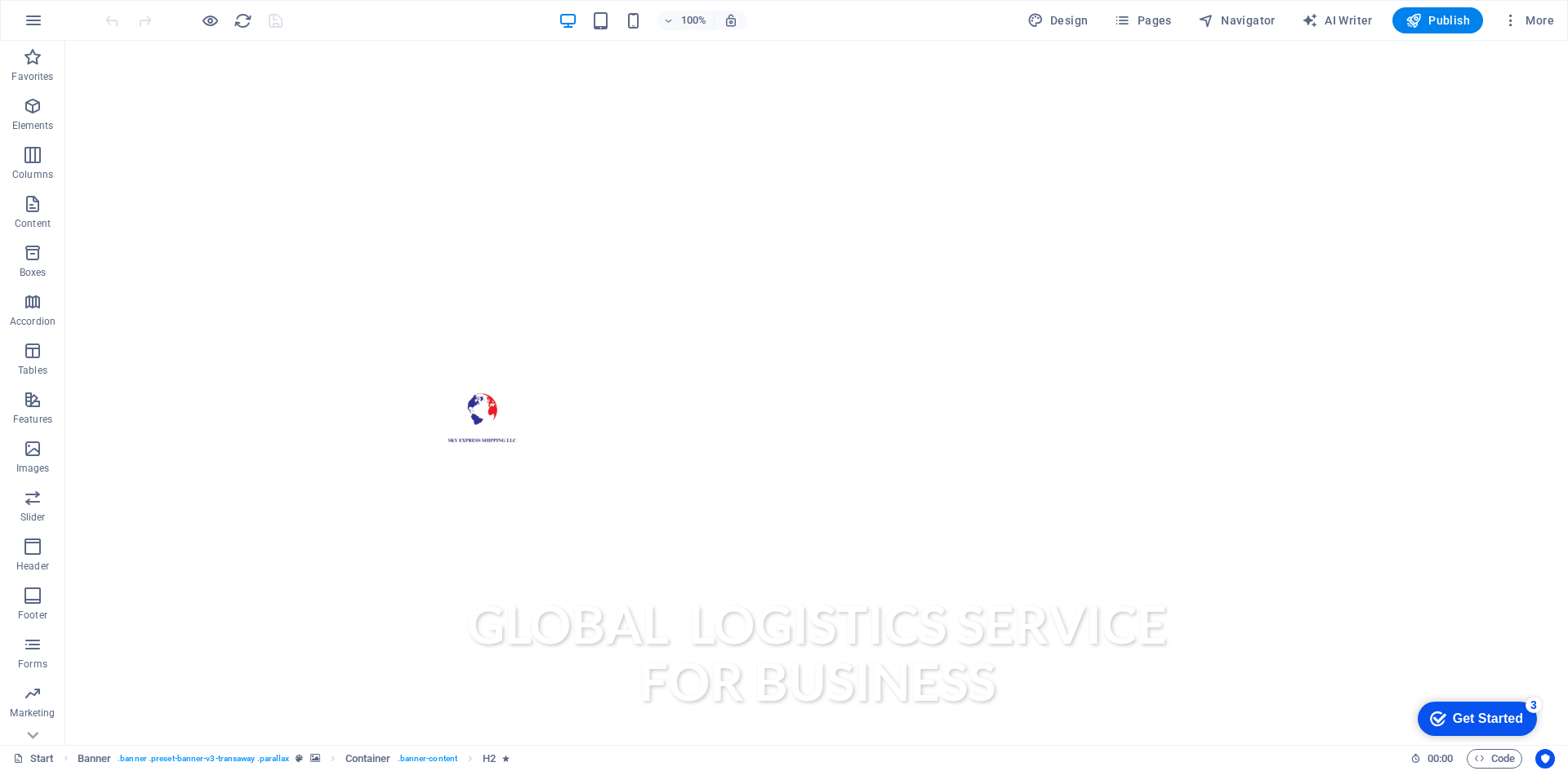
scroll to position [490, 0]
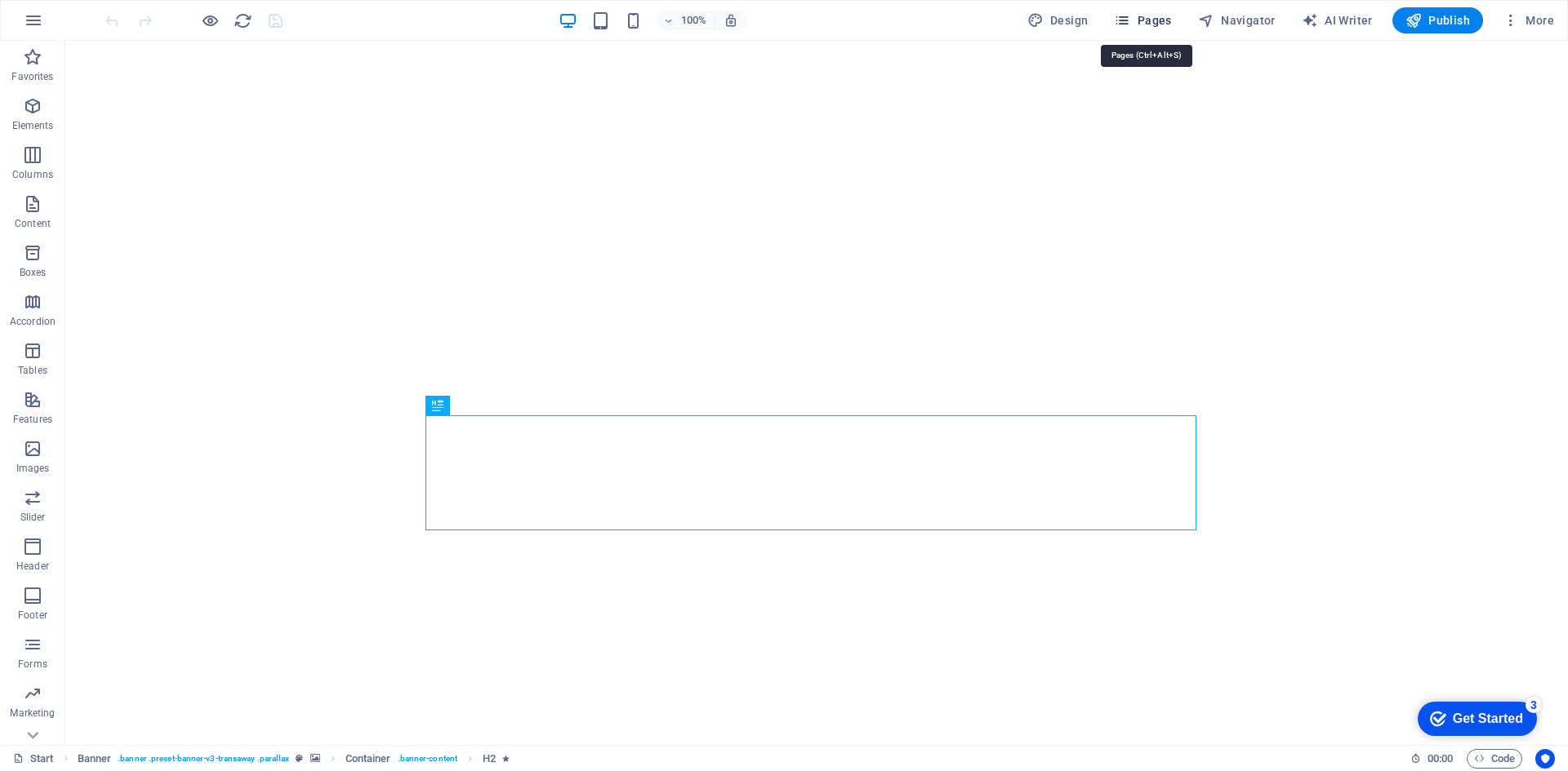
click at [1154, 21] on span "Pages" at bounding box center [1142, 20] width 57 height 16
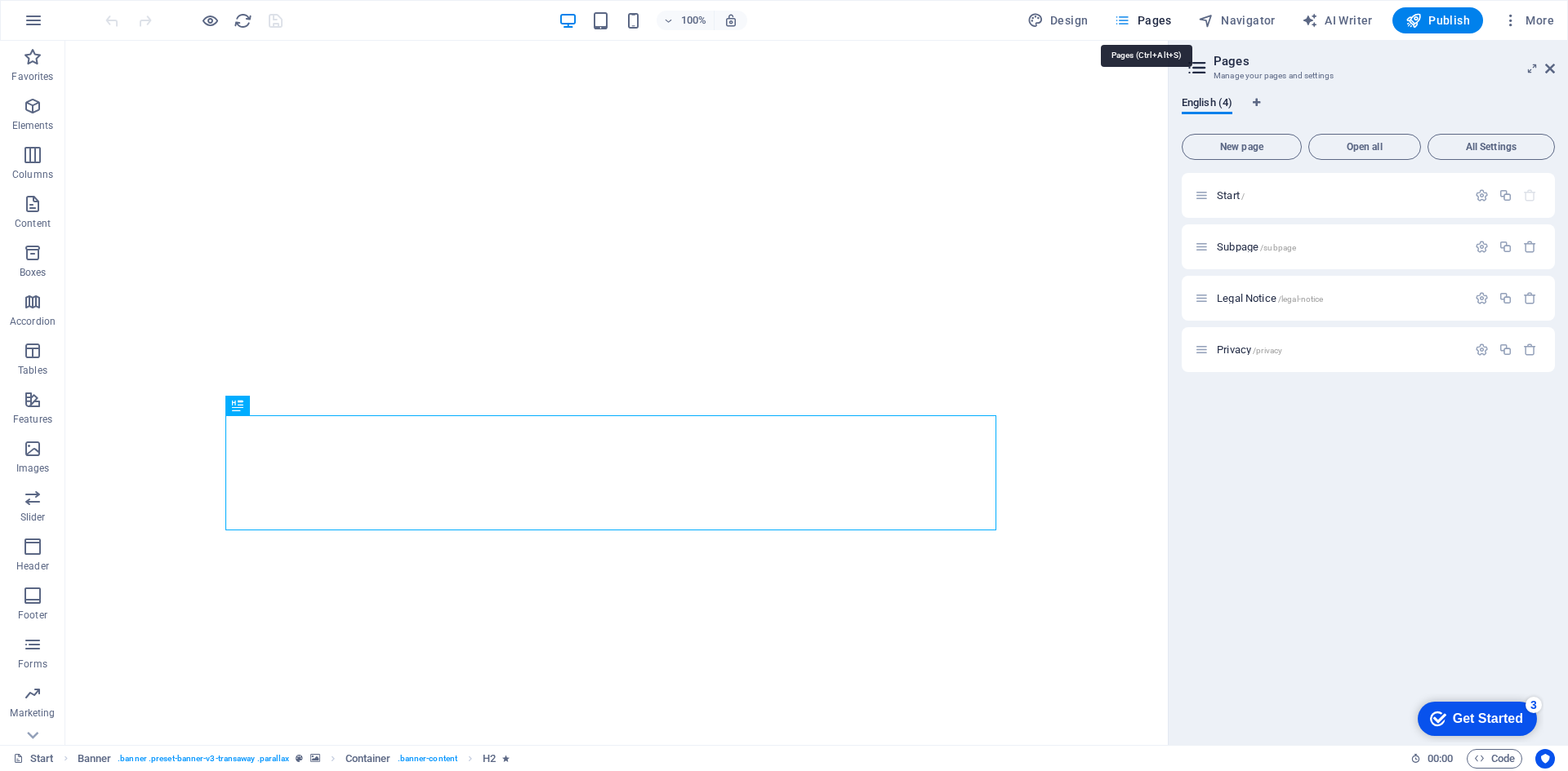
click at [1154, 21] on span "Pages" at bounding box center [1142, 20] width 57 height 16
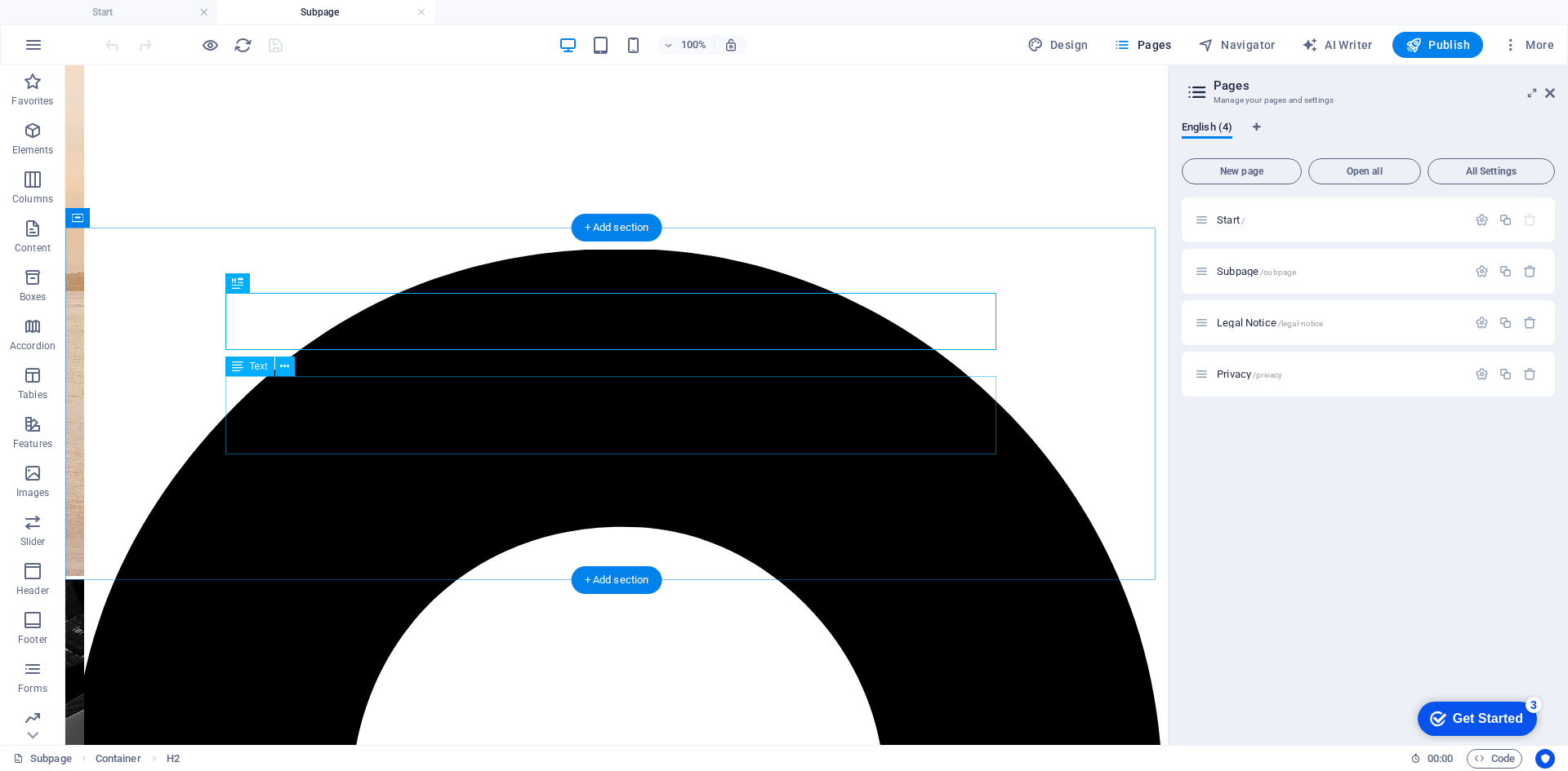
scroll to position [163, 0]
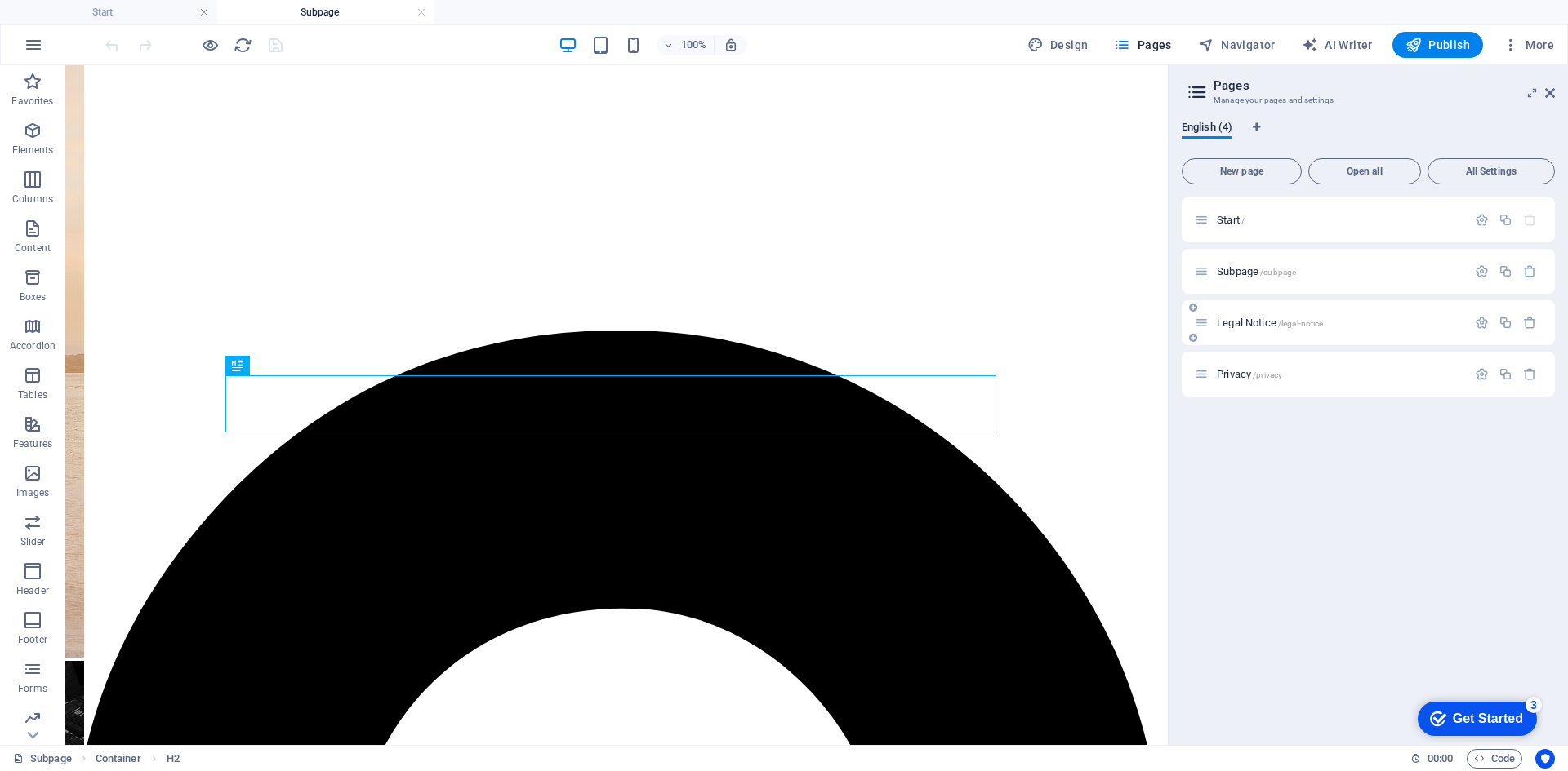
click at [1241, 323] on span "Legal Notice /legal-notice" at bounding box center [1270, 322] width 106 height 12
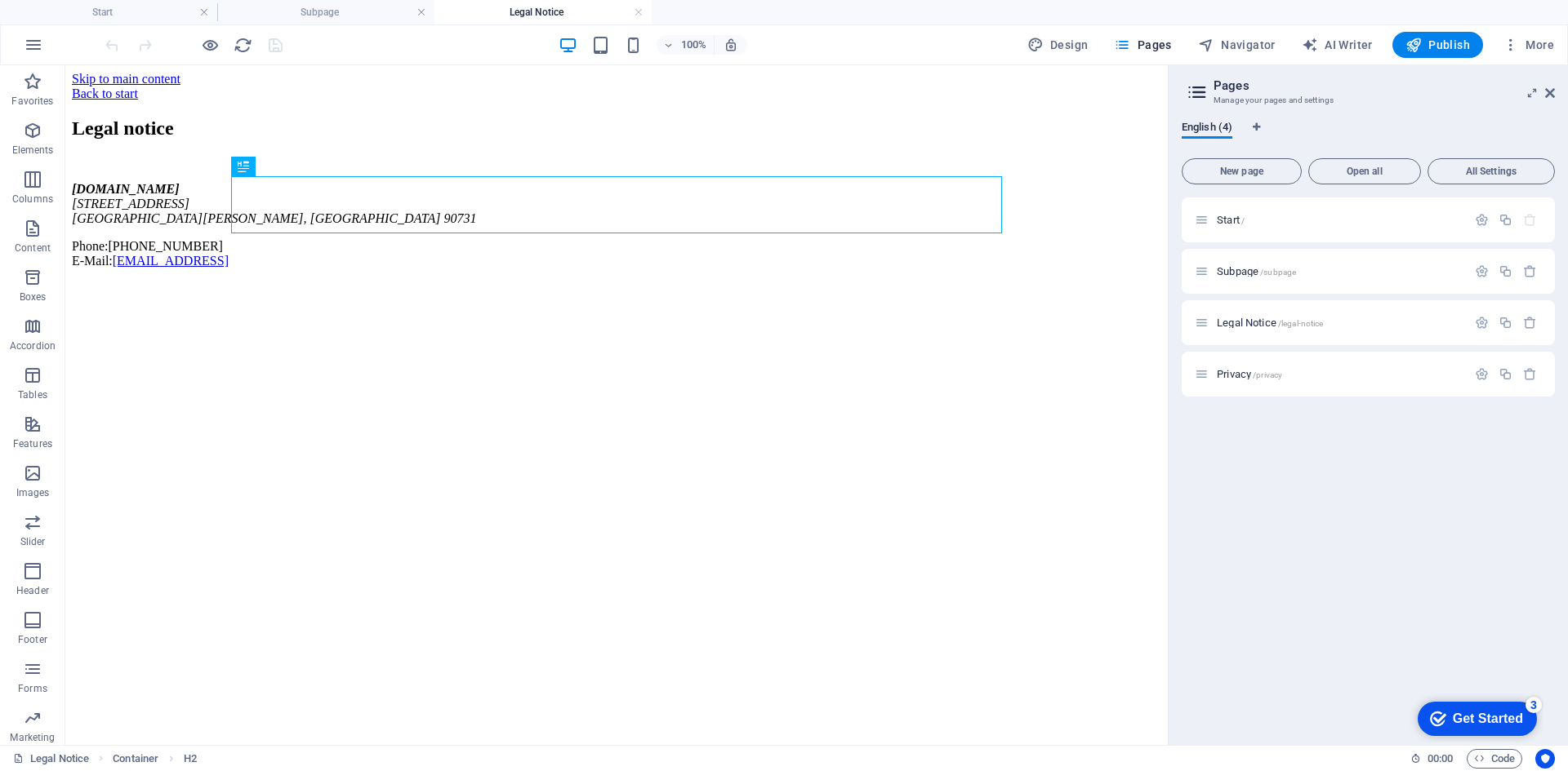
scroll to position [0, 0]
click at [1241, 381] on div "Privacy /privacy" at bounding box center [1330, 375] width 272 height 19
click at [1237, 370] on span "Privacy /privacy" at bounding box center [1249, 374] width 65 height 12
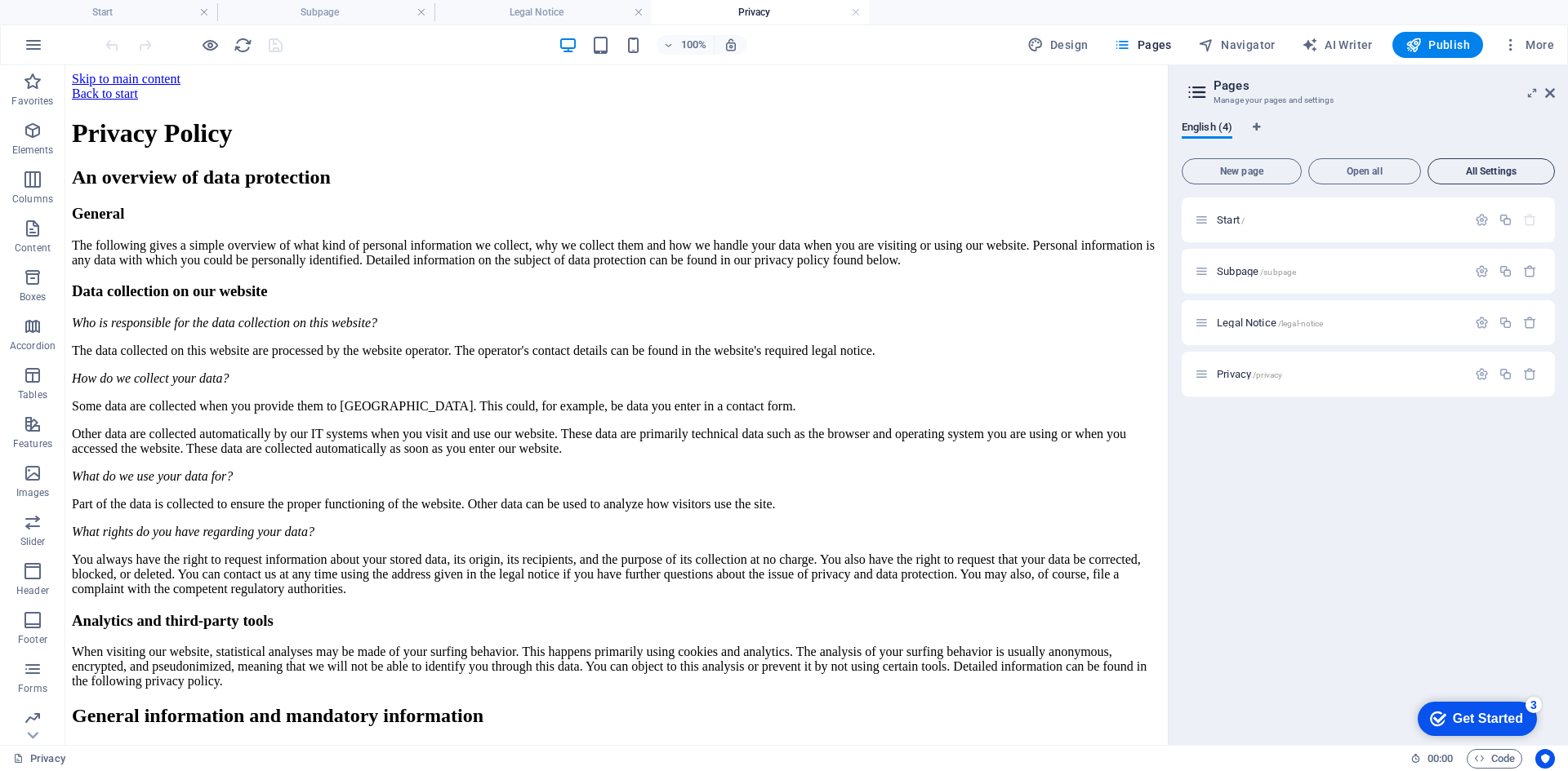
click at [1484, 169] on span "All Settings" at bounding box center [1490, 172] width 113 height 9
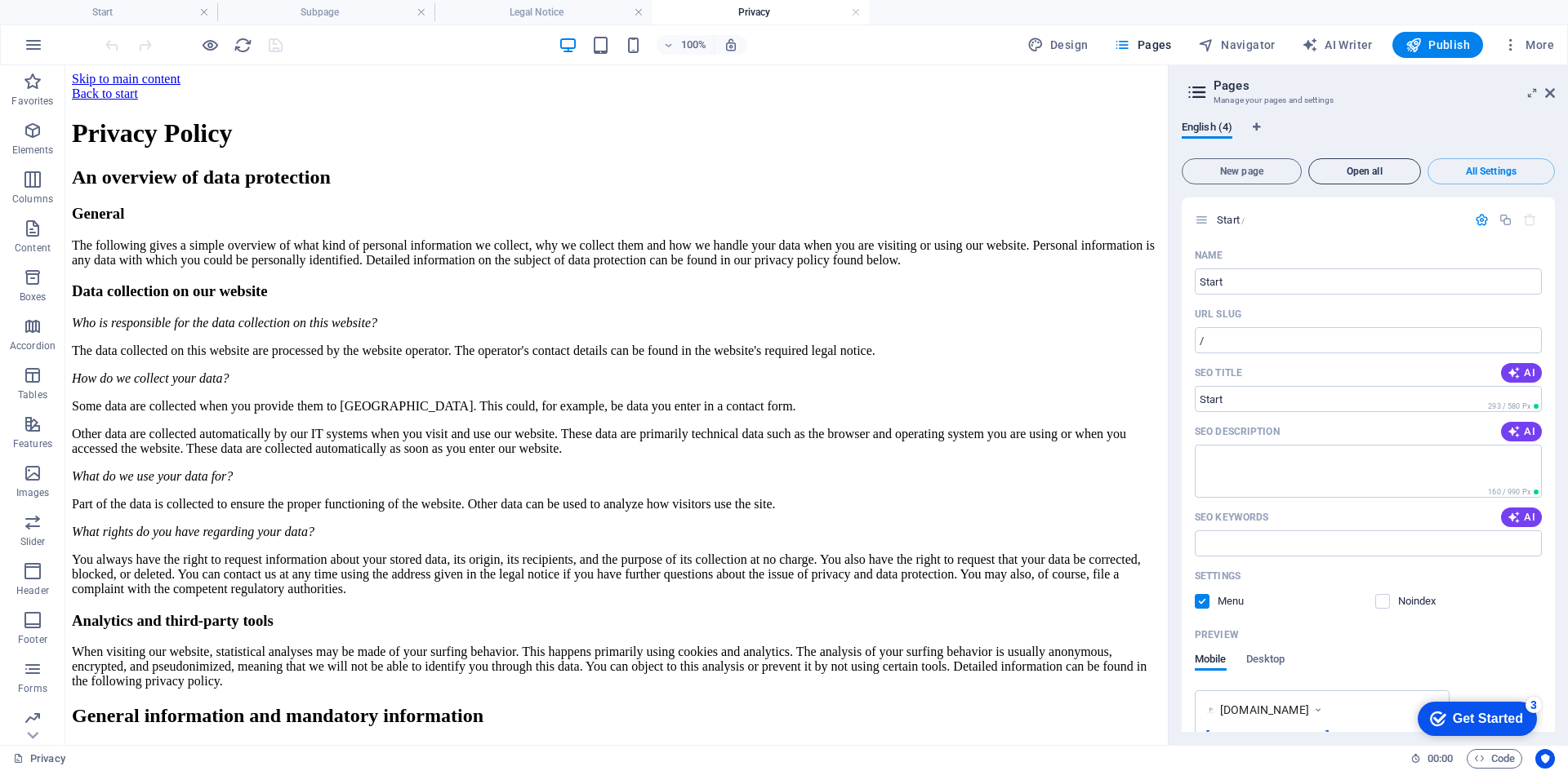
click at [1358, 172] on span "Open all" at bounding box center [1364, 172] width 98 height 9
click at [1378, 167] on span "Open all" at bounding box center [1364, 172] width 98 height 9
click at [1258, 167] on span "New page" at bounding box center [1241, 172] width 105 height 9
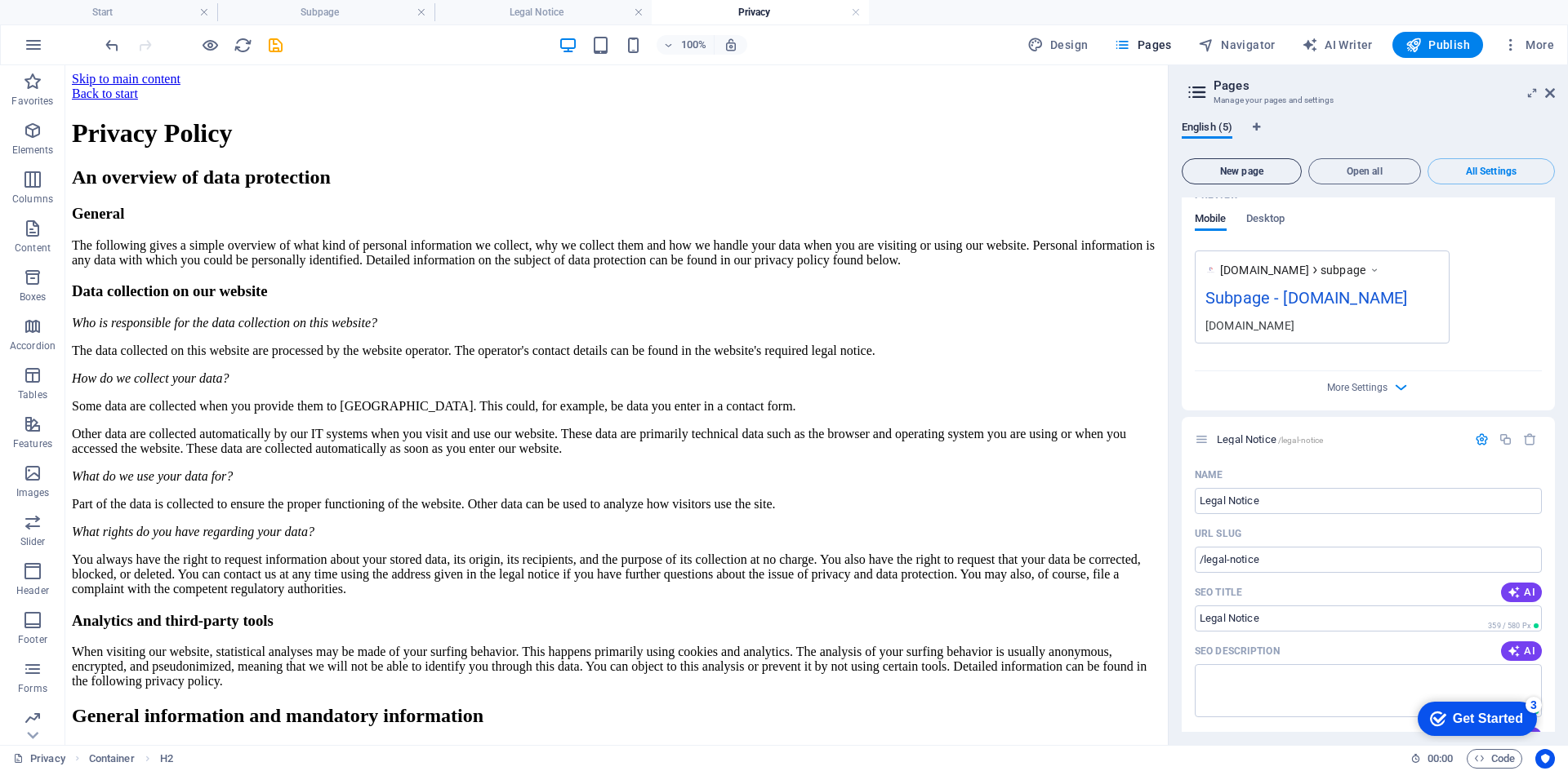
scroll to position [1056, 0]
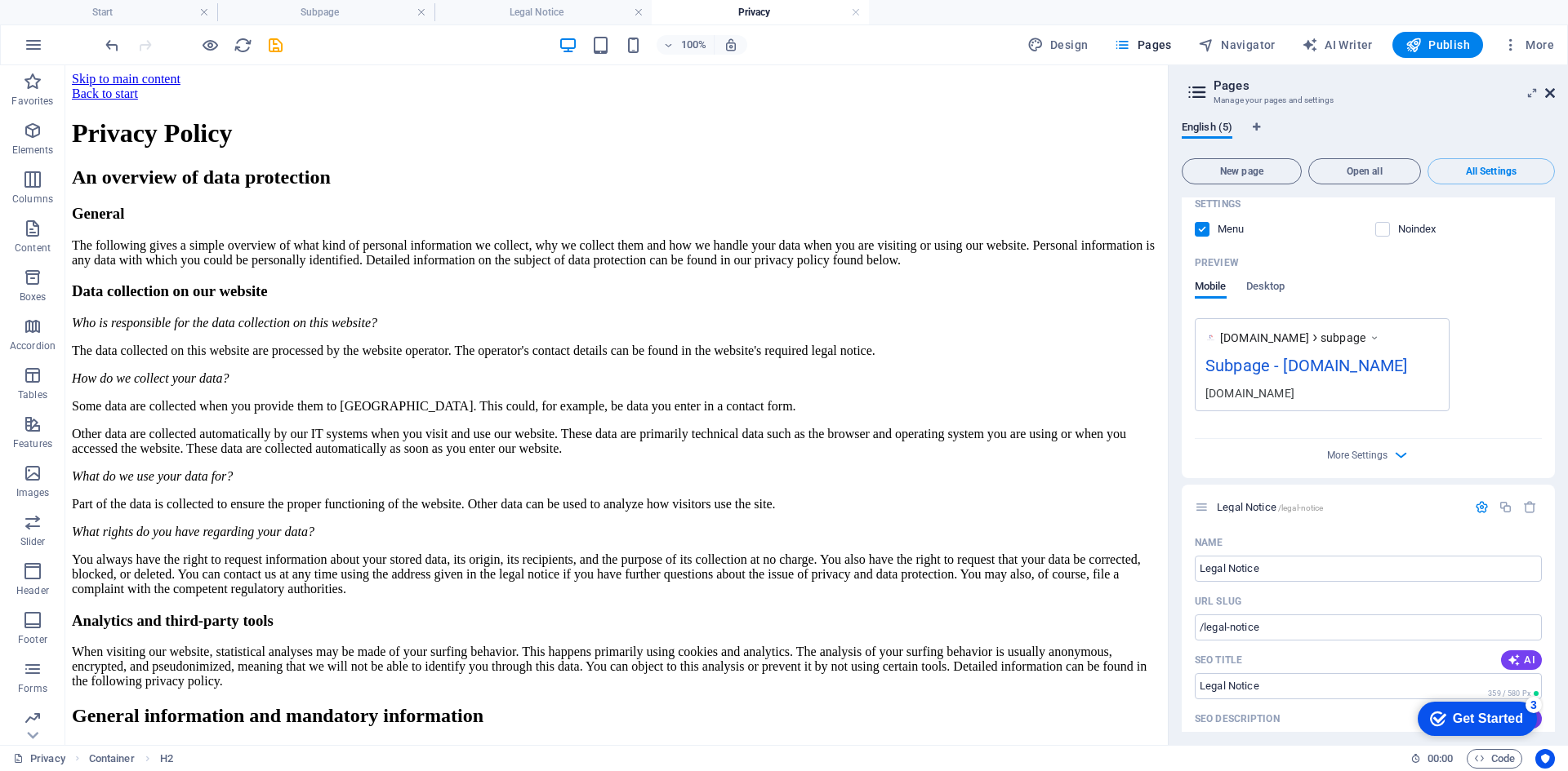
click at [0, 0] on icon at bounding box center [0, 0] width 0 height 0
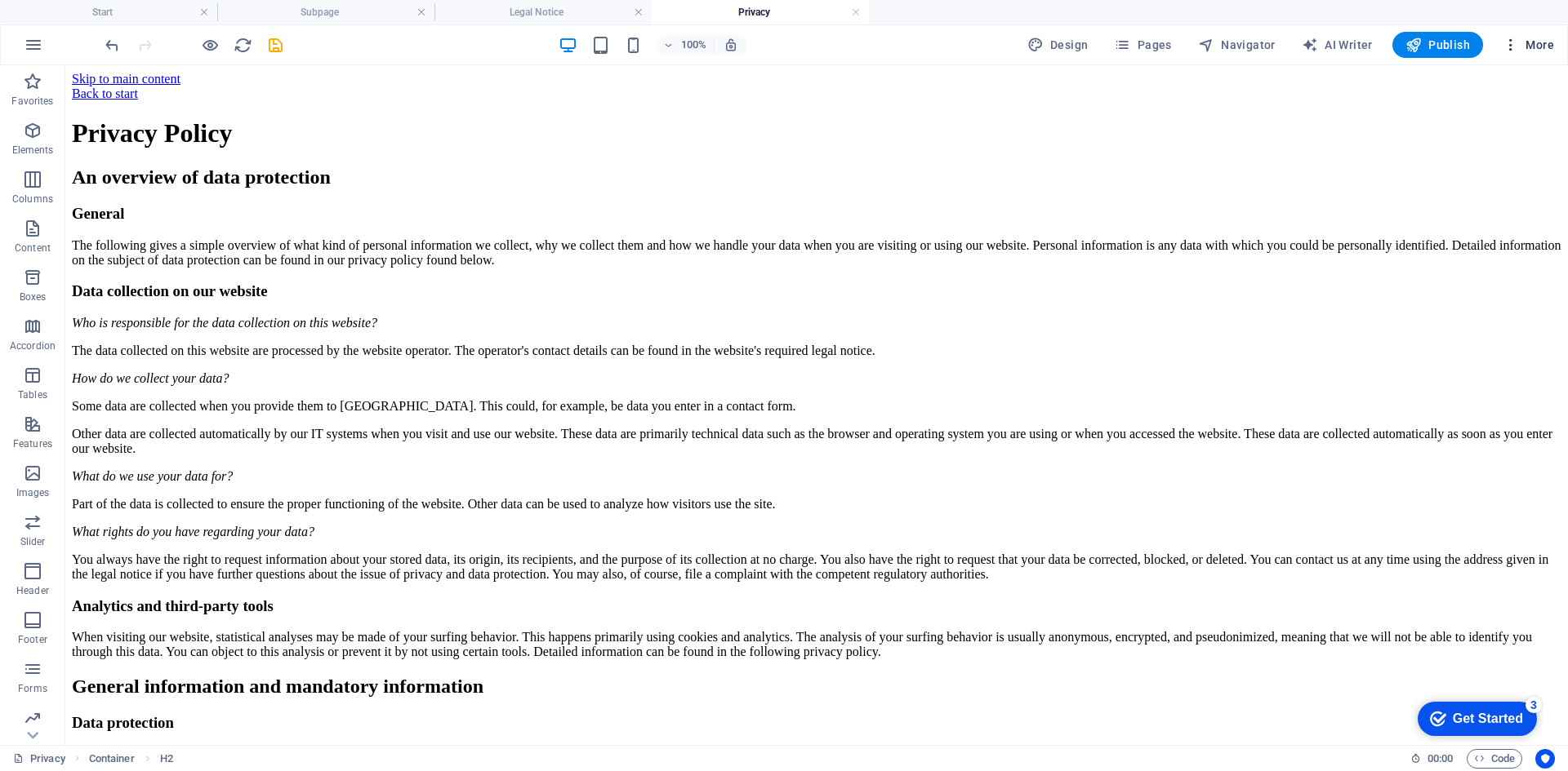
click at [1513, 39] on icon "button" at bounding box center [1510, 45] width 16 height 16
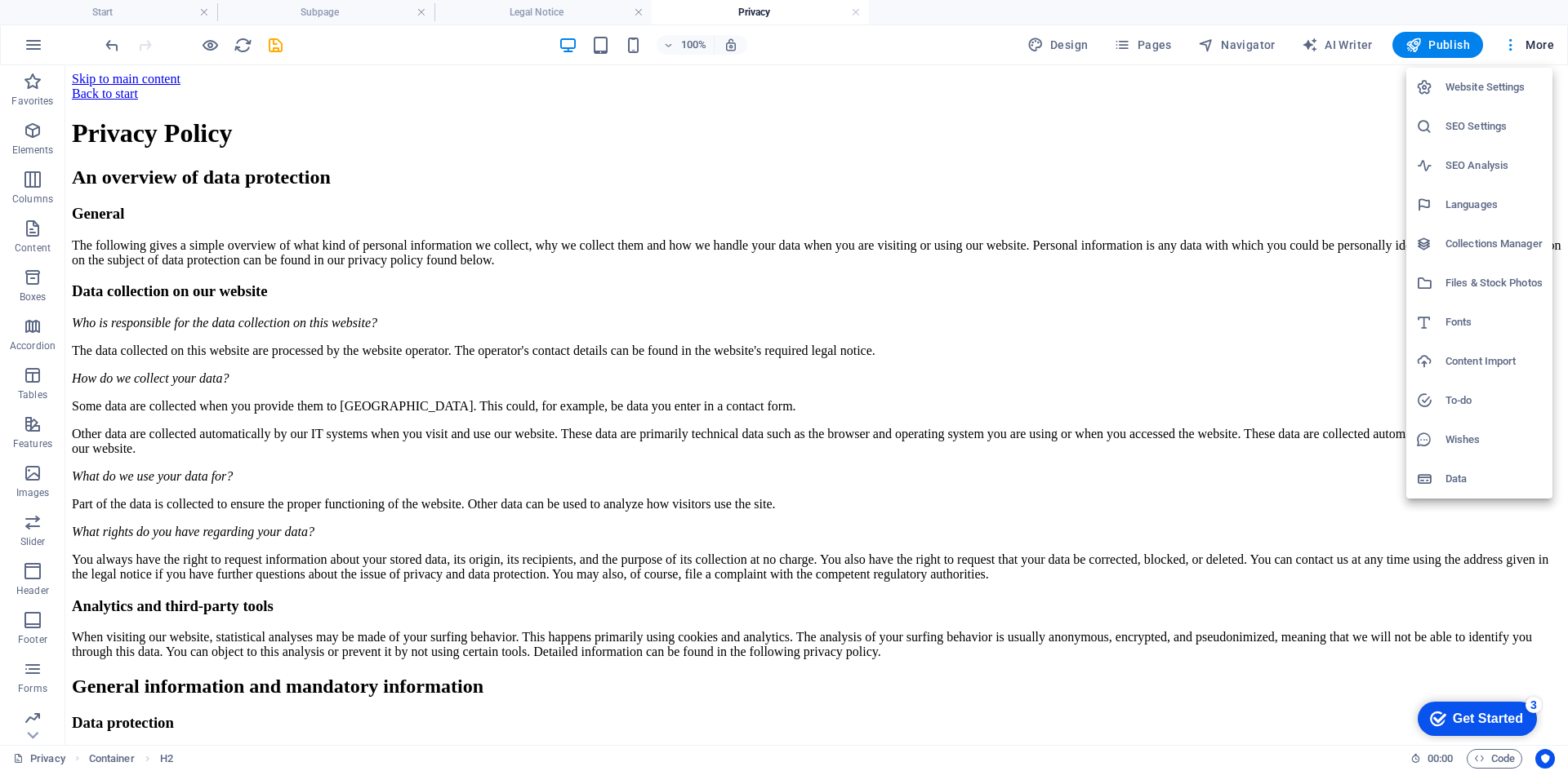
click at [1378, 264] on div at bounding box center [784, 385] width 1568 height 771
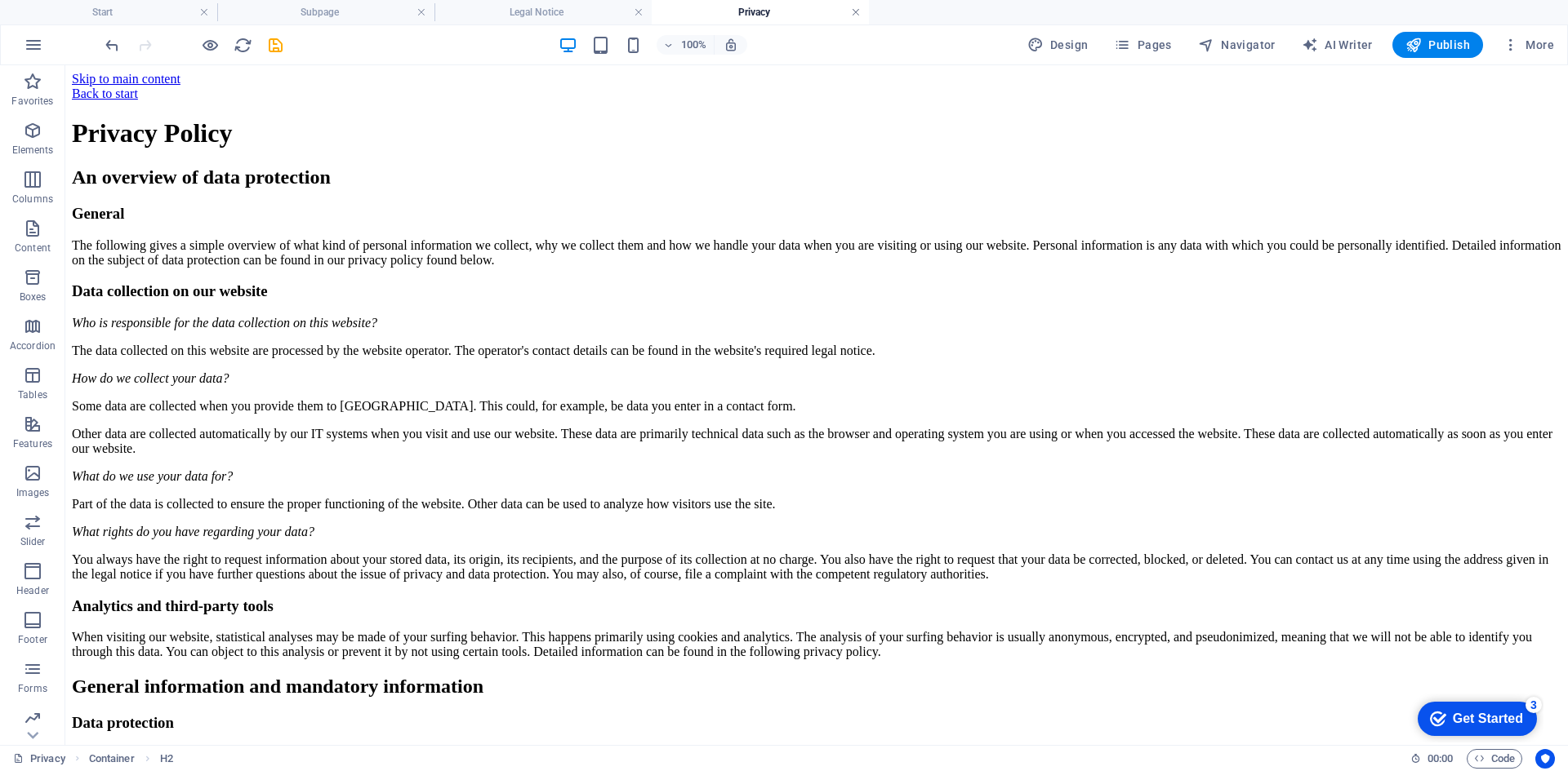
click at [858, 15] on link at bounding box center [856, 12] width 9 height 15
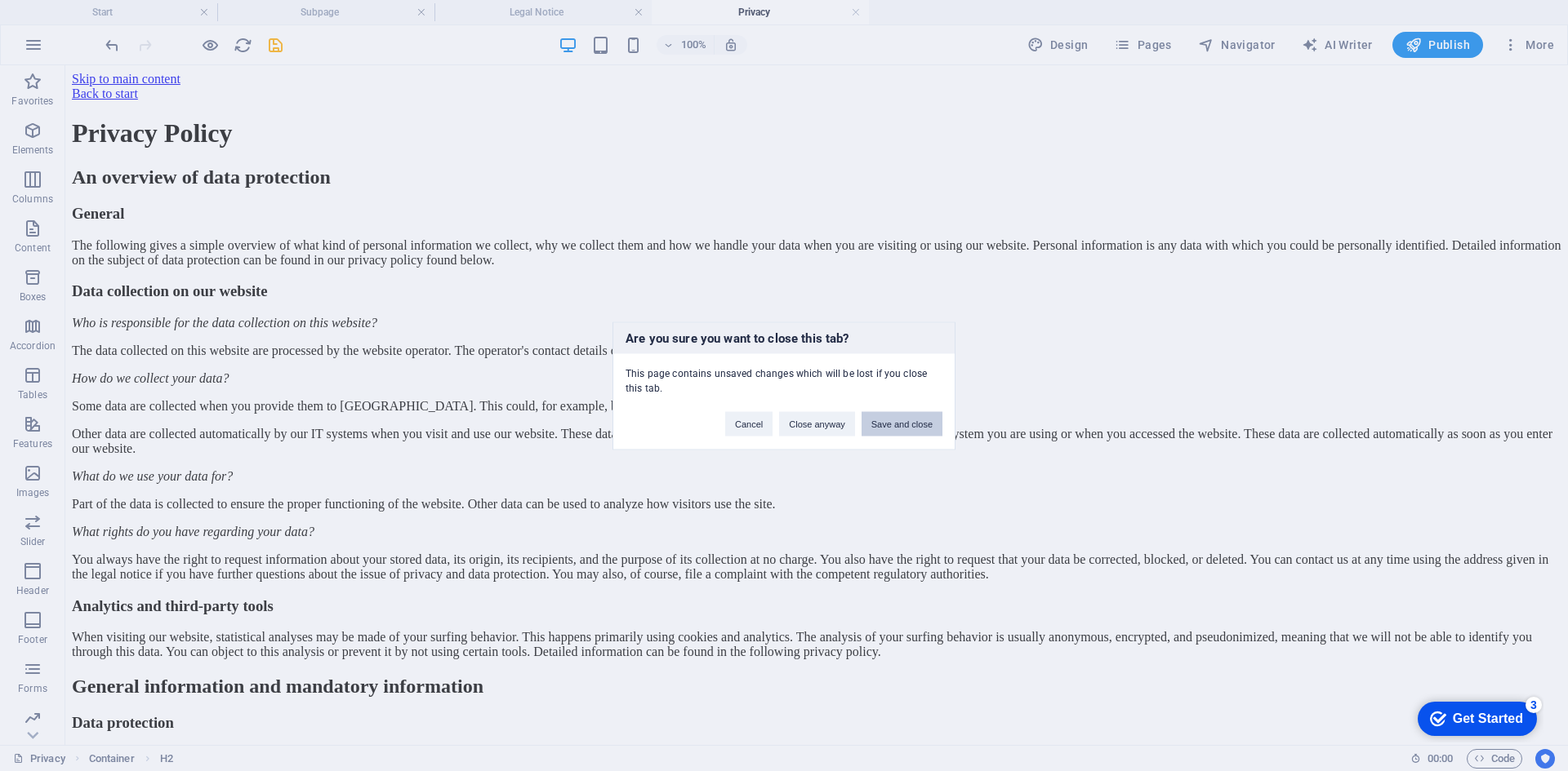
click at [876, 427] on button "Save and close" at bounding box center [901, 424] width 81 height 25
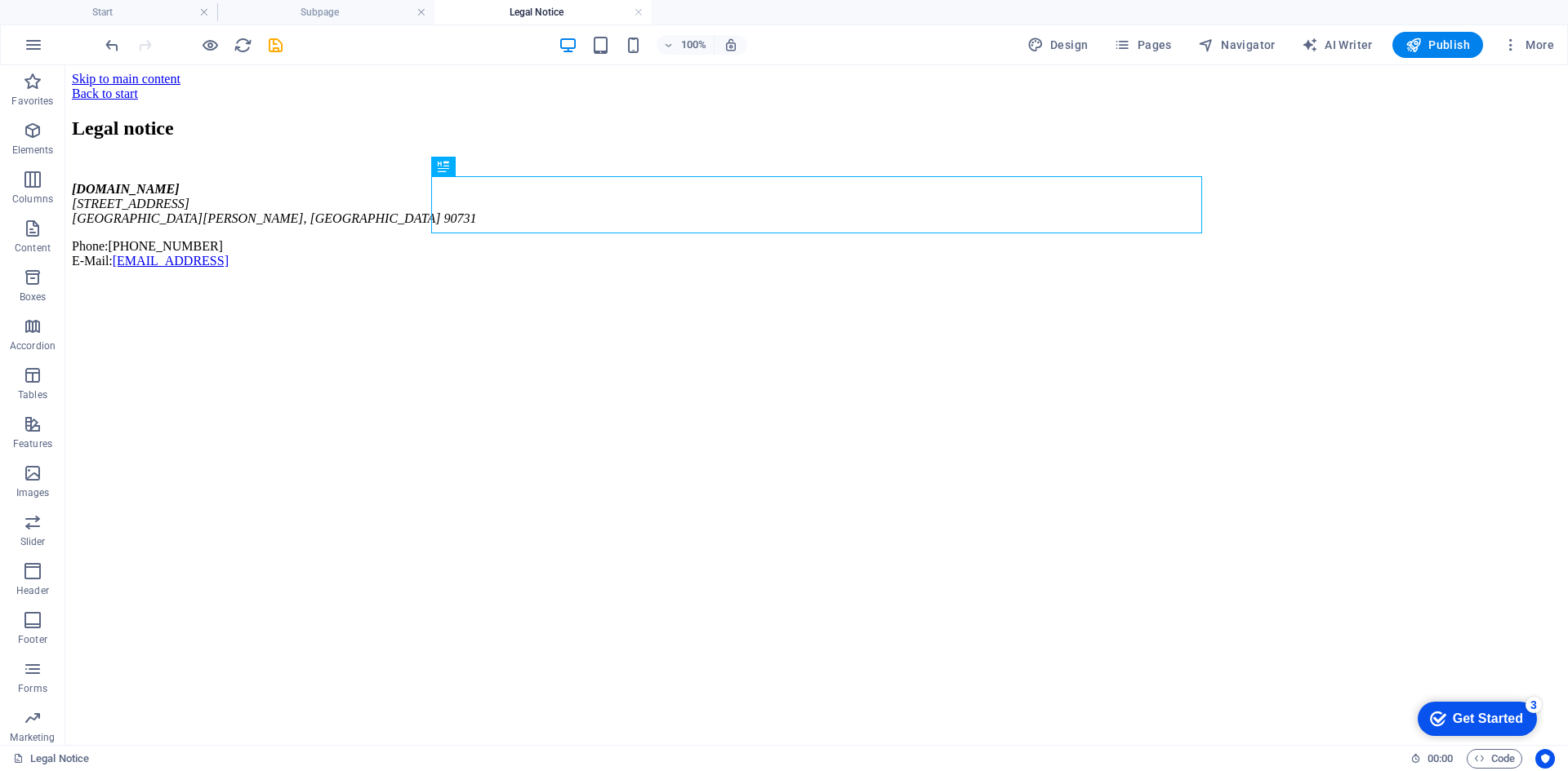
click at [633, 13] on h4 "Legal Notice" at bounding box center [543, 11] width 217 height 18
click at [643, 9] on h4 "Legal Notice" at bounding box center [543, 11] width 217 height 18
click at [636, 14] on link at bounding box center [638, 12] width 9 height 15
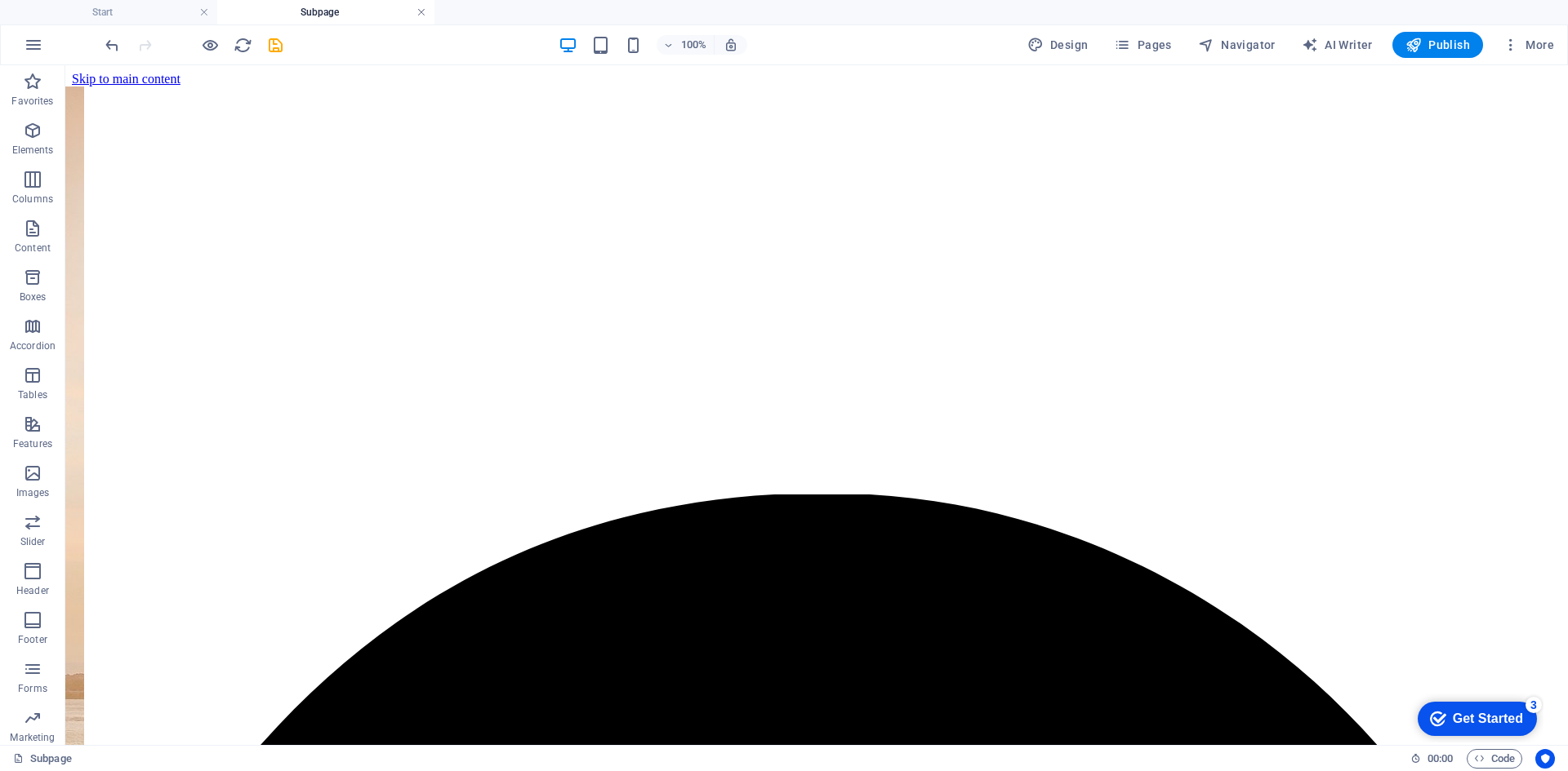
click at [422, 9] on link at bounding box center [421, 12] width 9 height 15
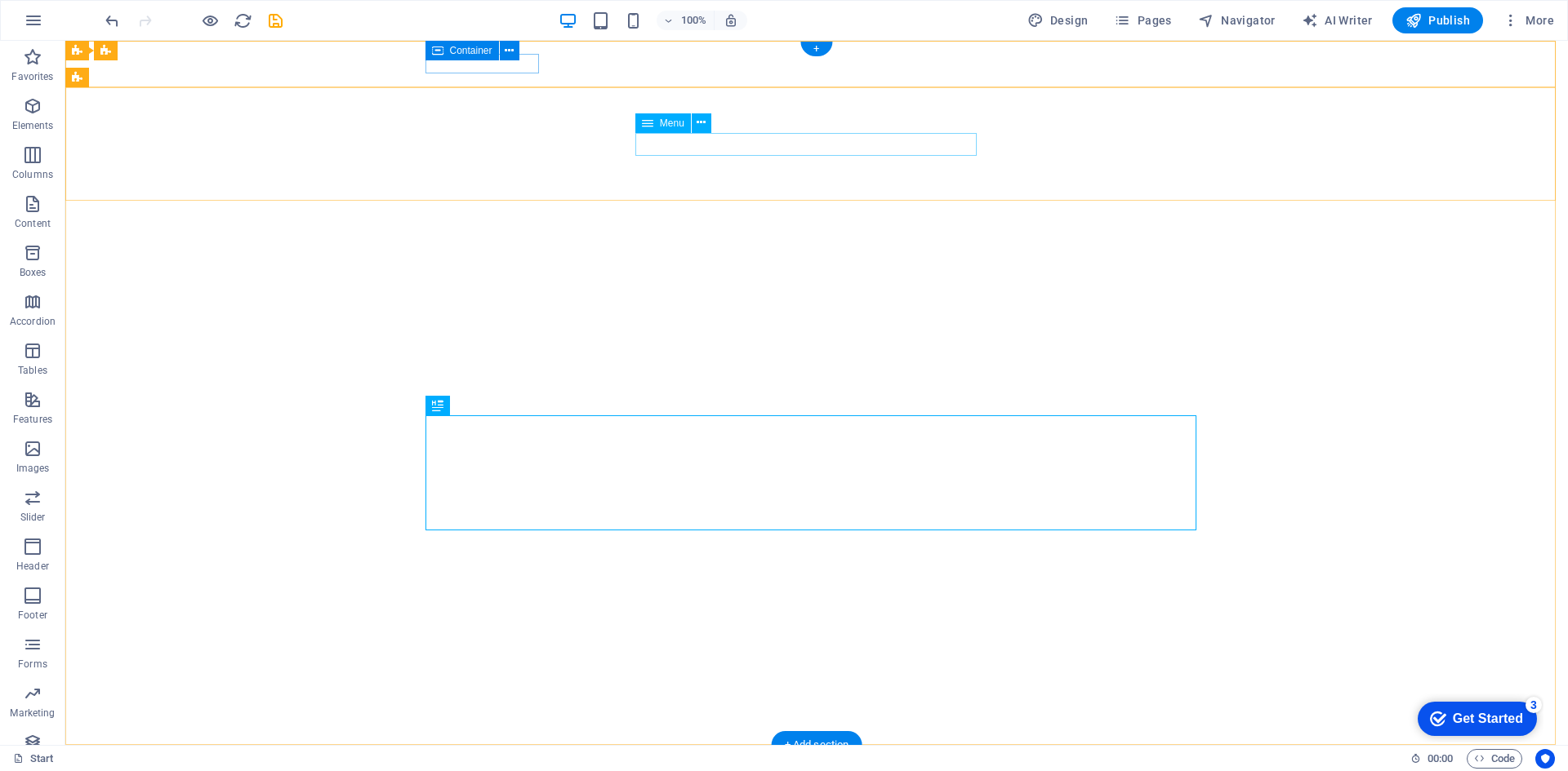
select select
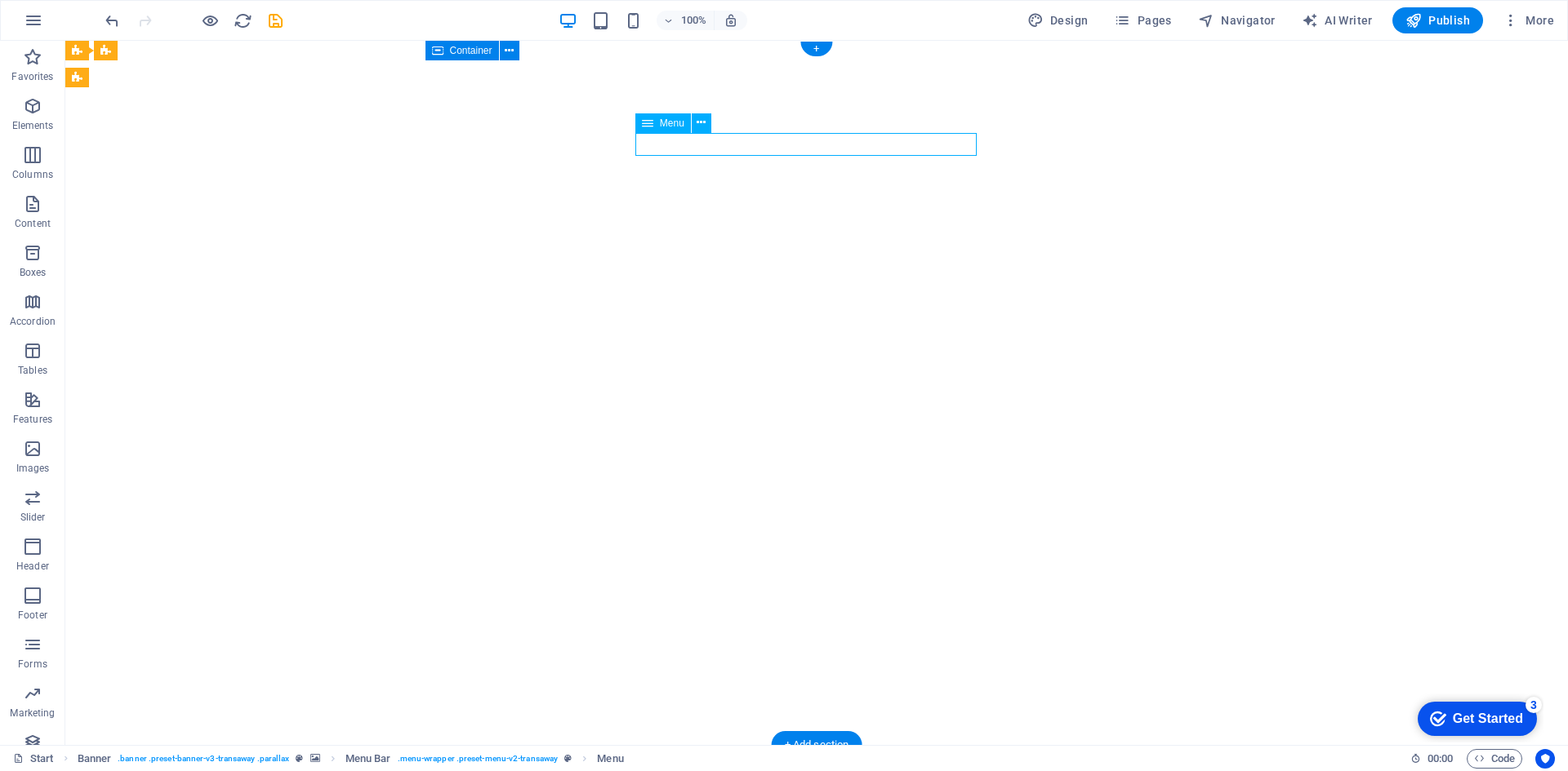
select select
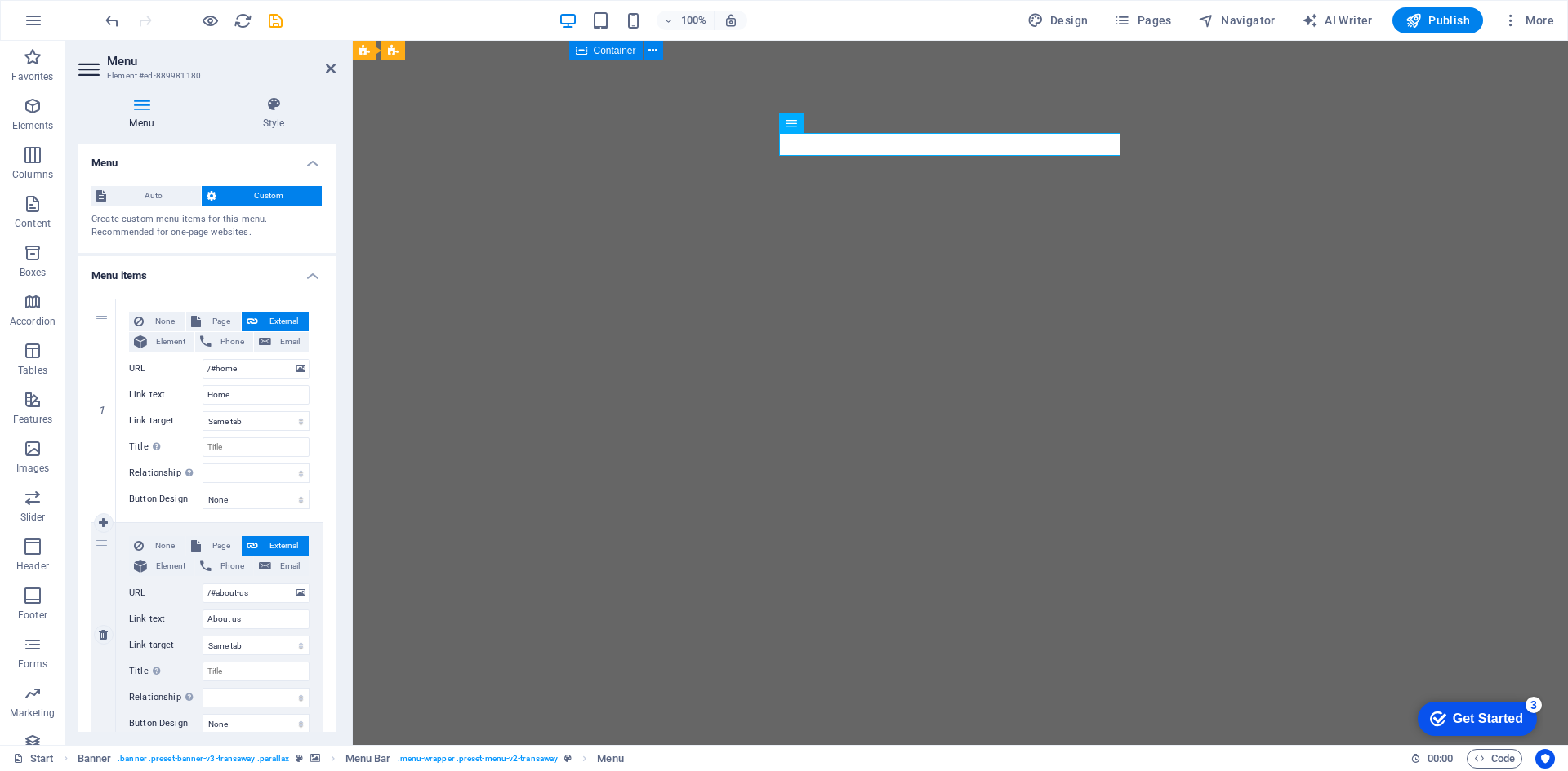
click at [102, 614] on div "2" at bounding box center [103, 635] width 25 height 224
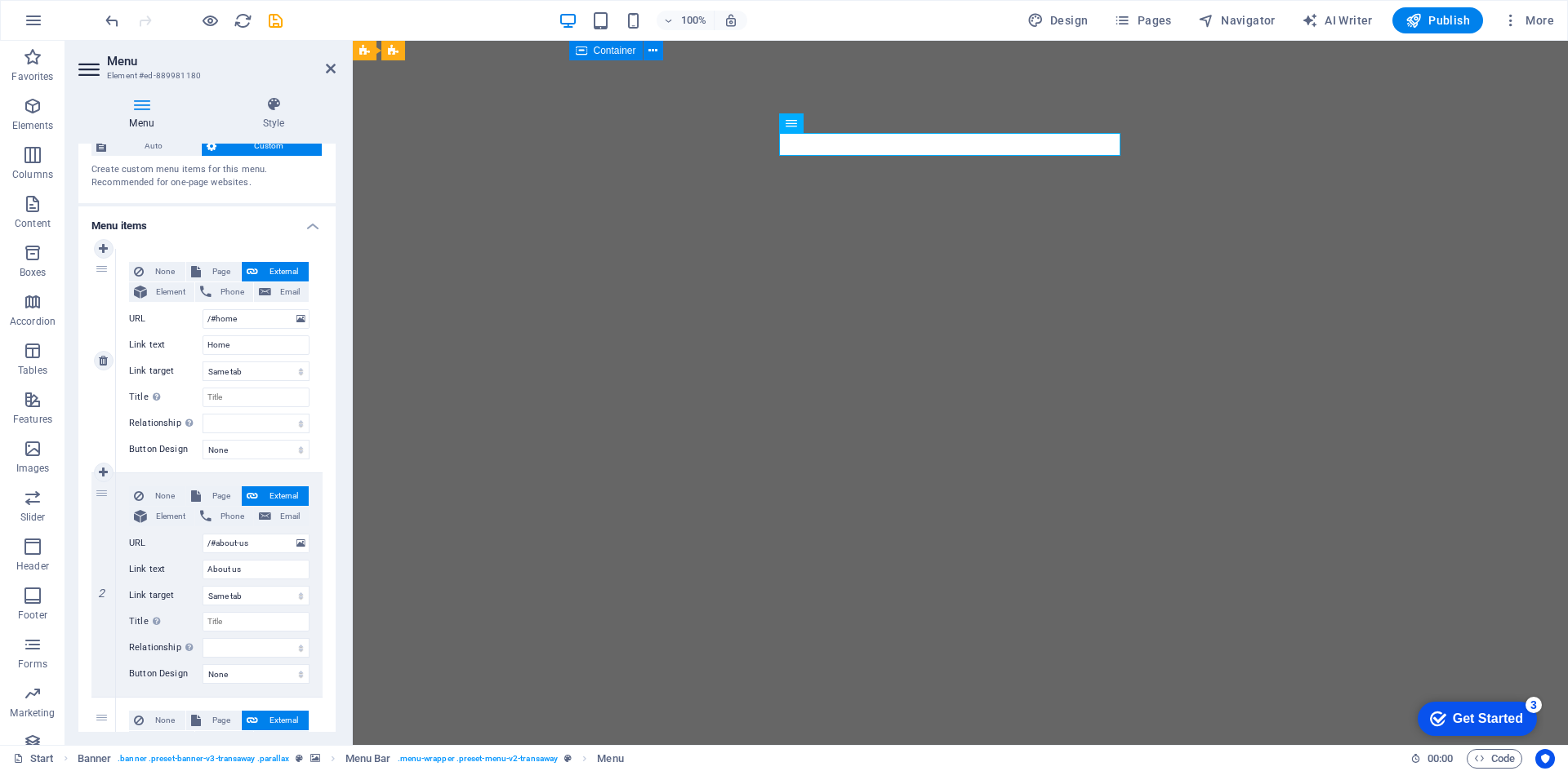
scroll to position [0, 0]
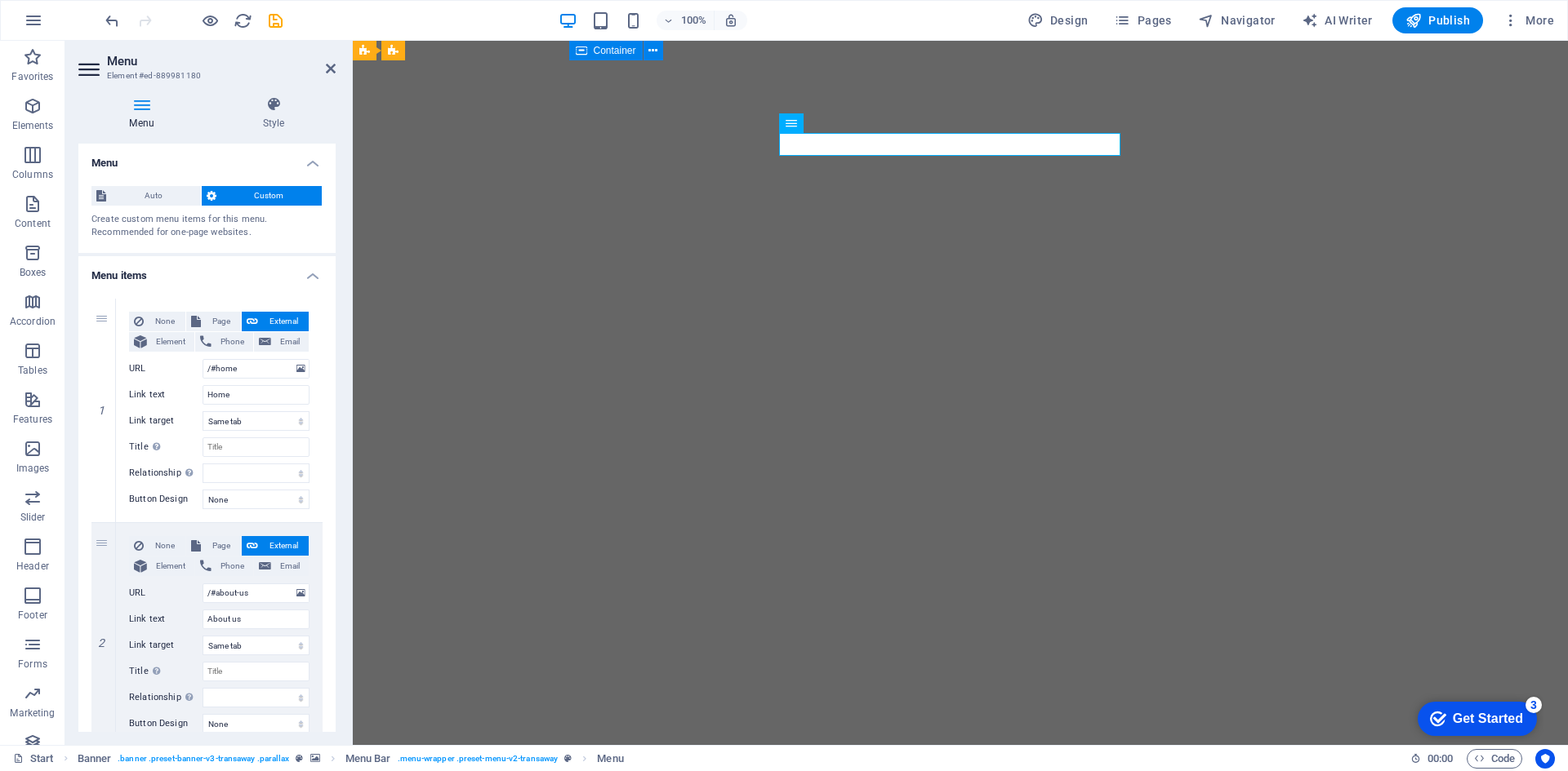
click at [82, 73] on icon at bounding box center [91, 69] width 25 height 27
drag, startPoint x: 86, startPoint y: 64, endPoint x: 299, endPoint y: 130, distance: 223.0
click at [87, 64] on icon at bounding box center [91, 69] width 25 height 27
drag, startPoint x: 451, startPoint y: 204, endPoint x: 736, endPoint y: 206, distance: 285.0
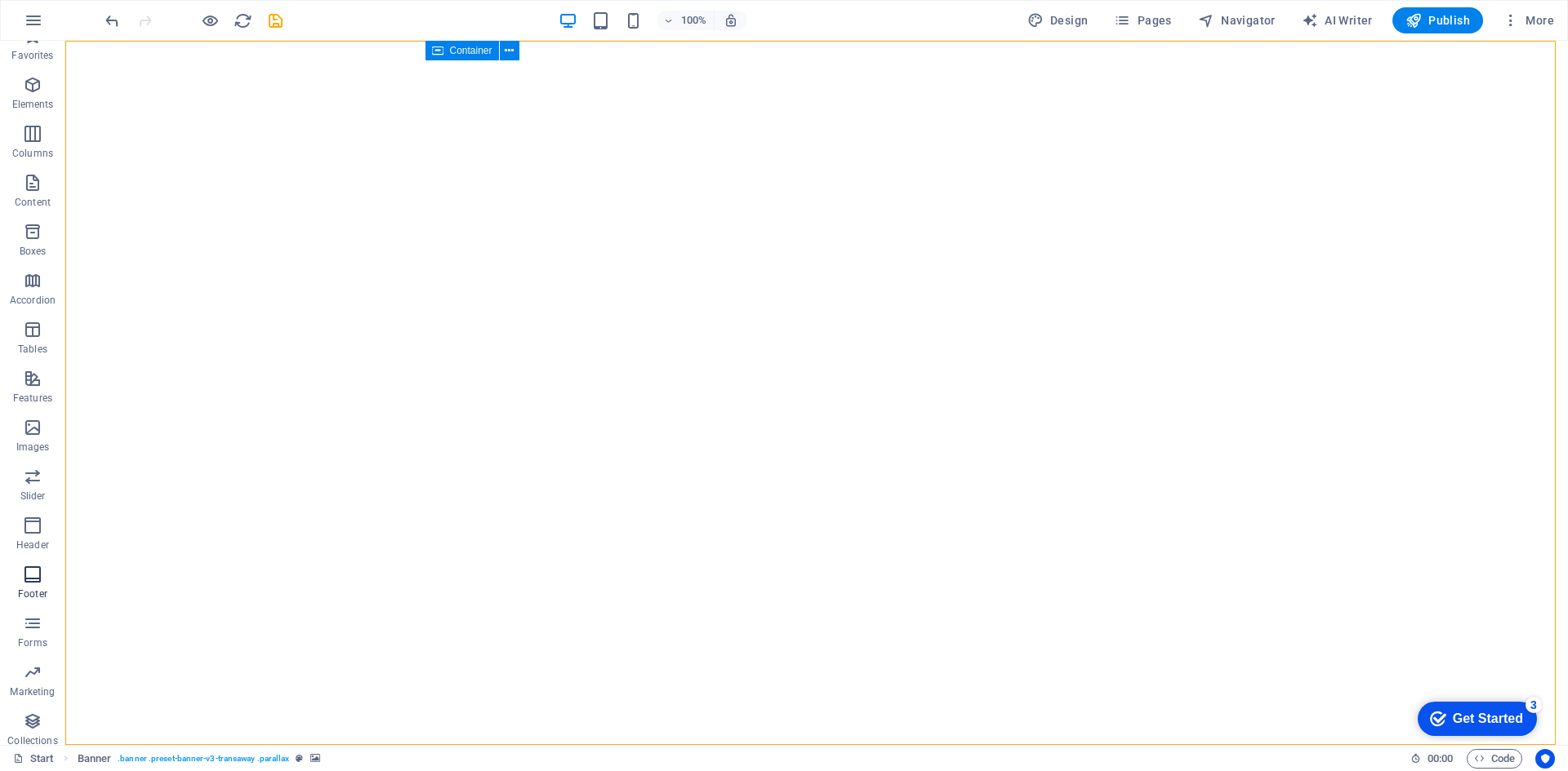
scroll to position [30, 0]
click at [25, 525] on icon "button" at bounding box center [32, 517] width 20 height 20
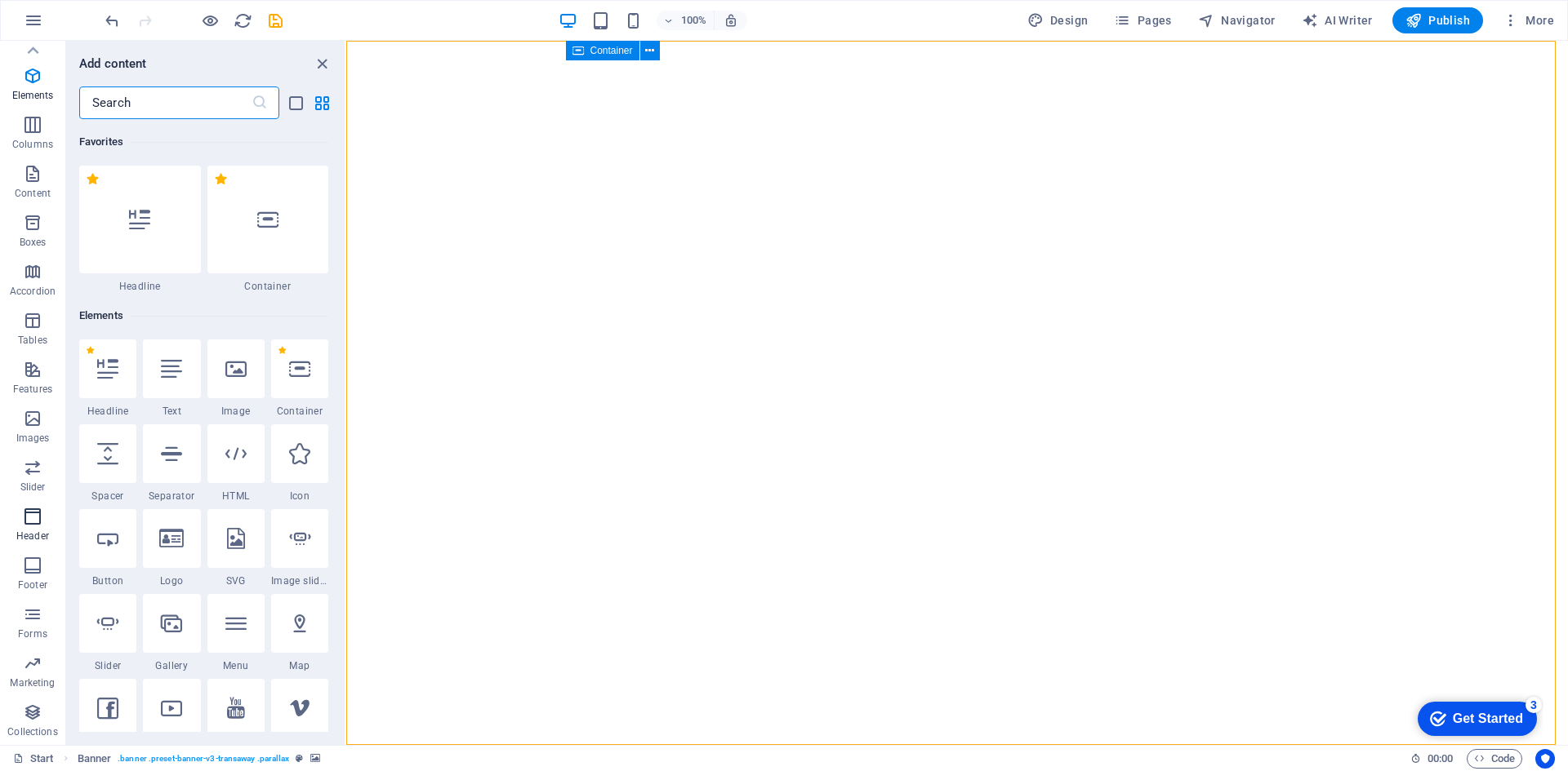
scroll to position [9830, 0]
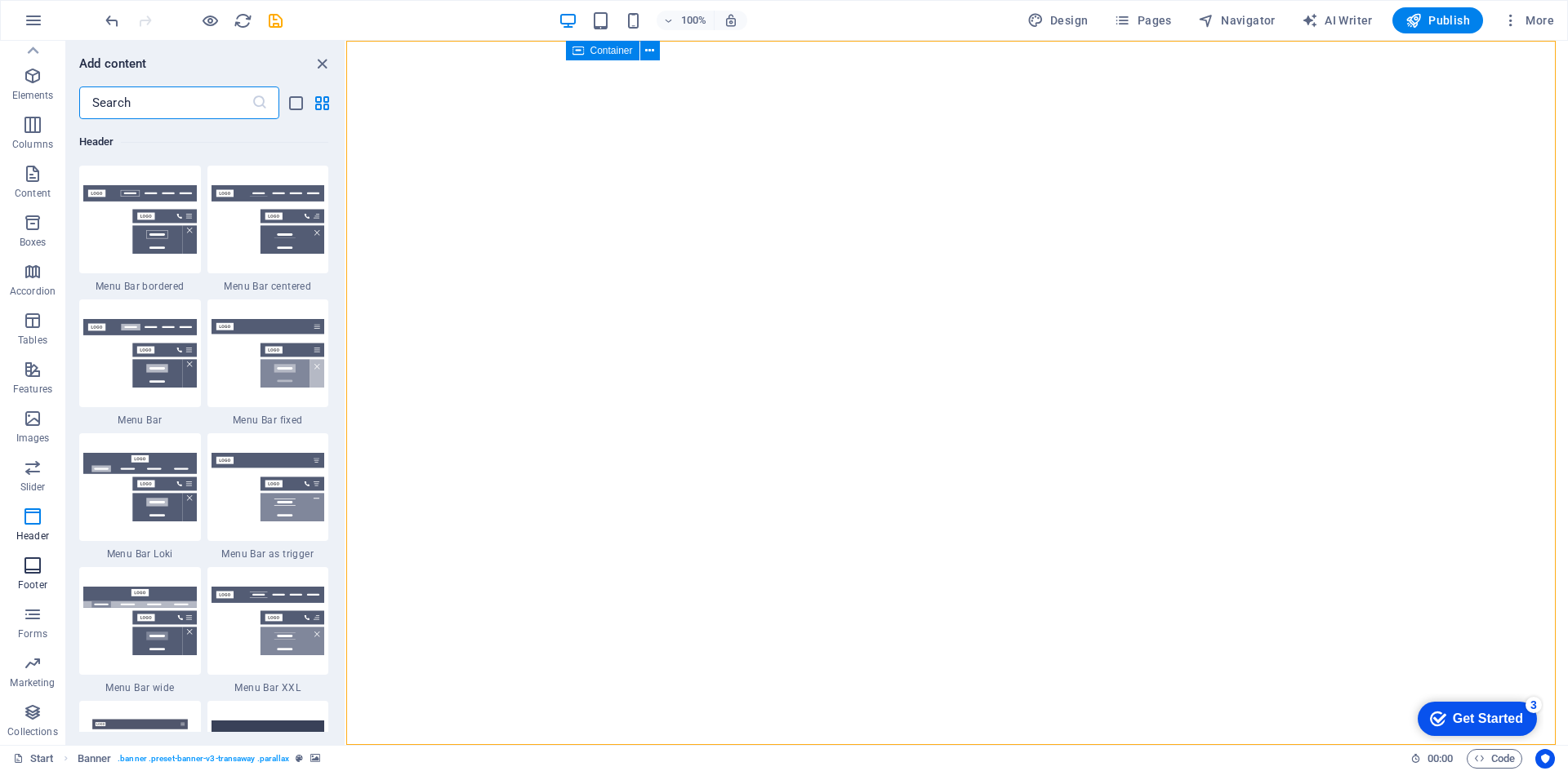
click at [33, 563] on icon "button" at bounding box center [32, 565] width 20 height 20
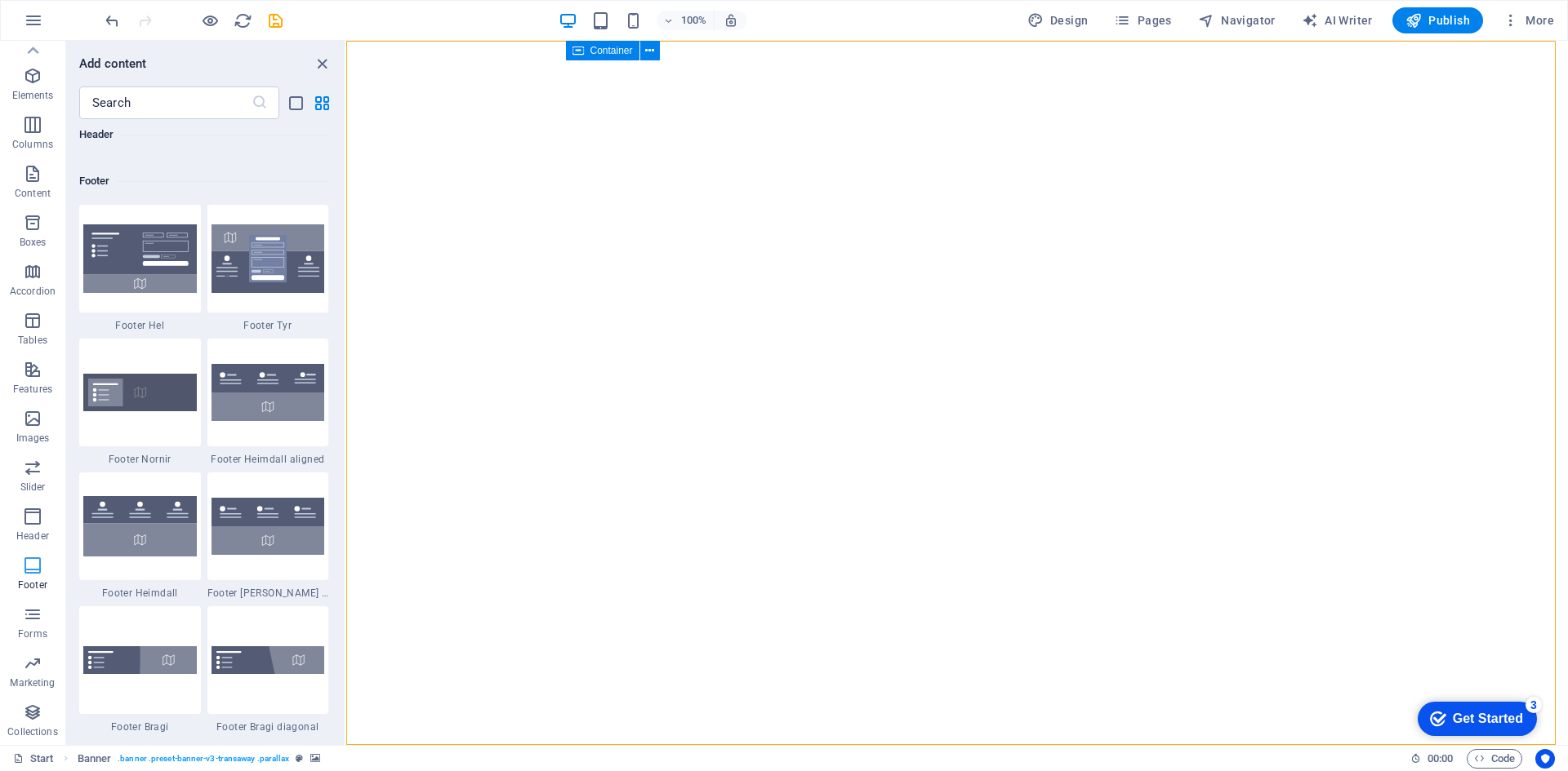
scroll to position [10808, 0]
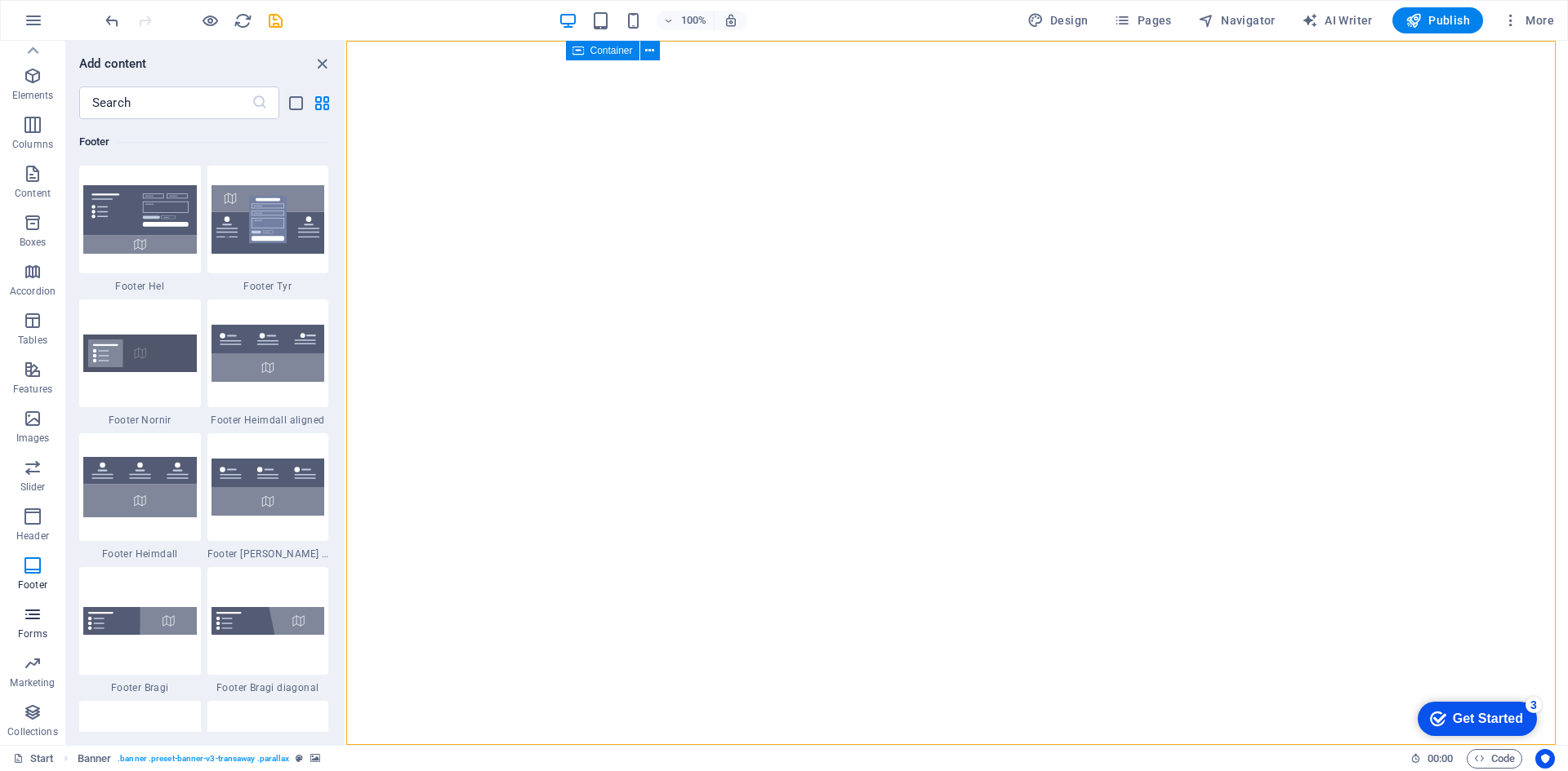
click at [27, 625] on span "Forms" at bounding box center [32, 624] width 65 height 39
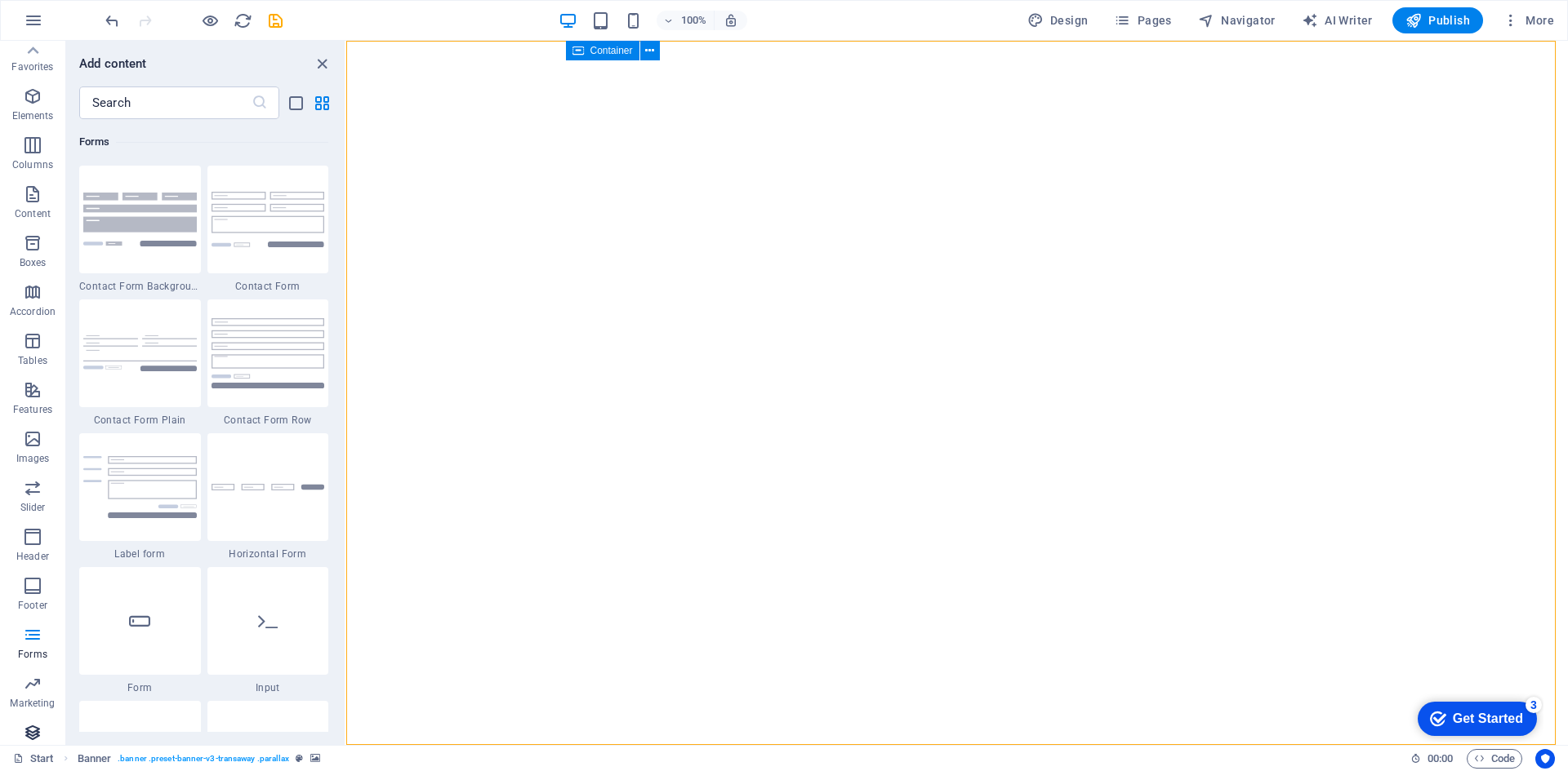
scroll to position [0, 0]
click at [33, 726] on button "Collections" at bounding box center [32, 751] width 65 height 49
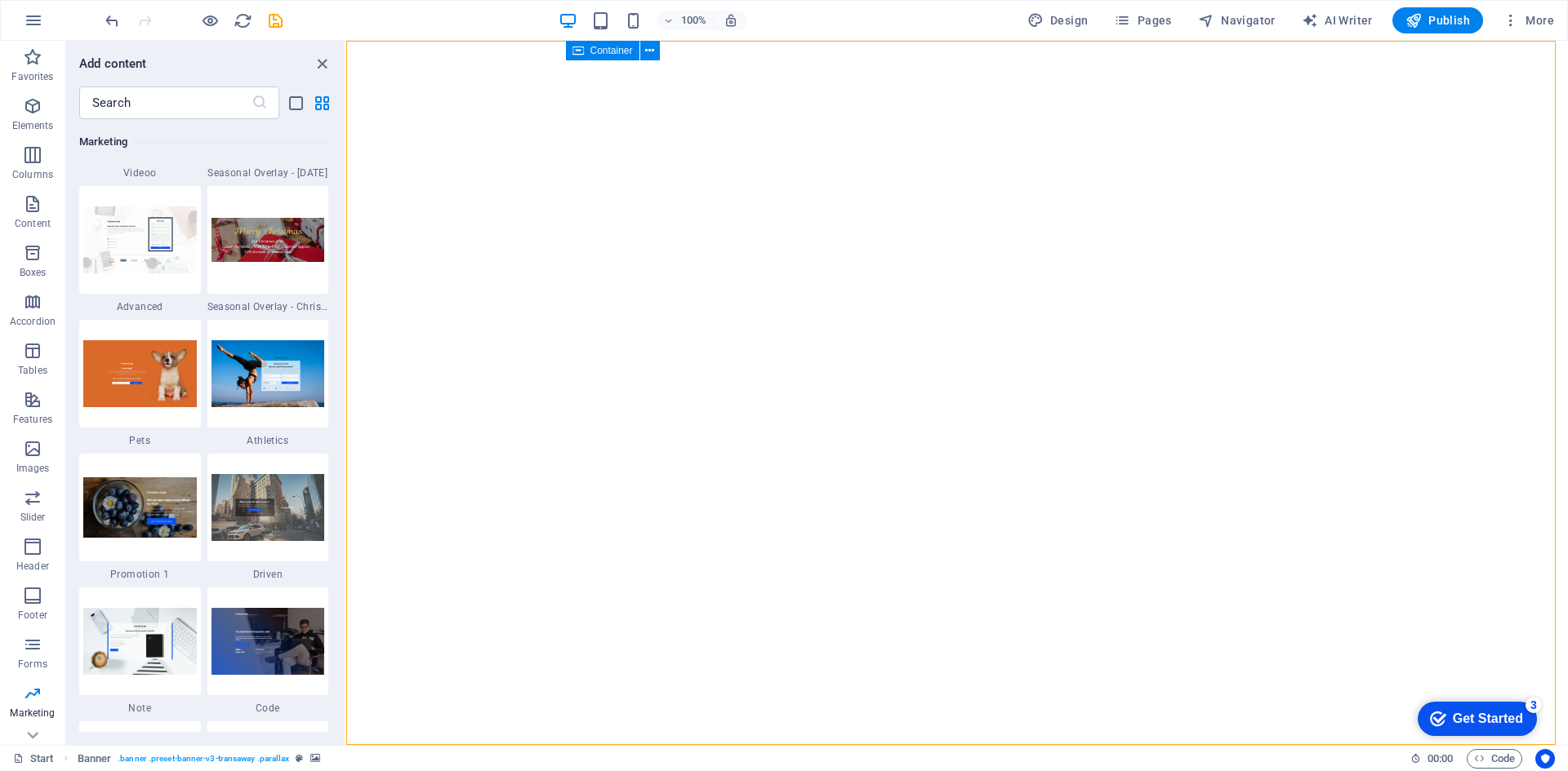
scroll to position [13475, 0]
